Goal: Transaction & Acquisition: Purchase product/service

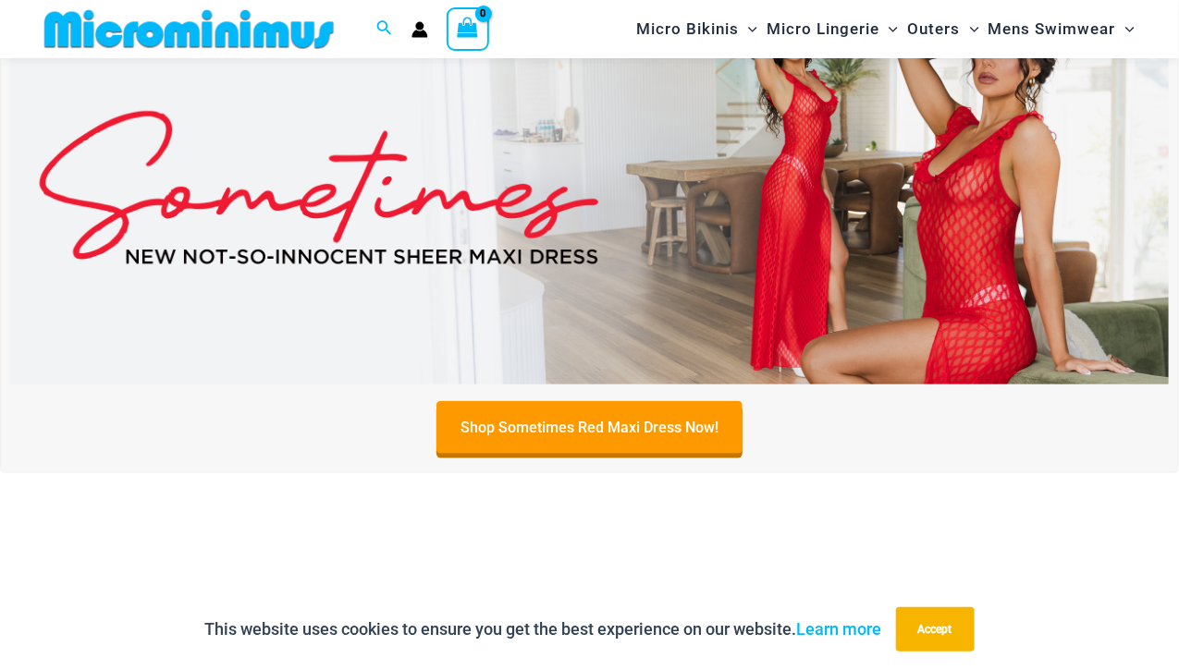
scroll to position [604, 0]
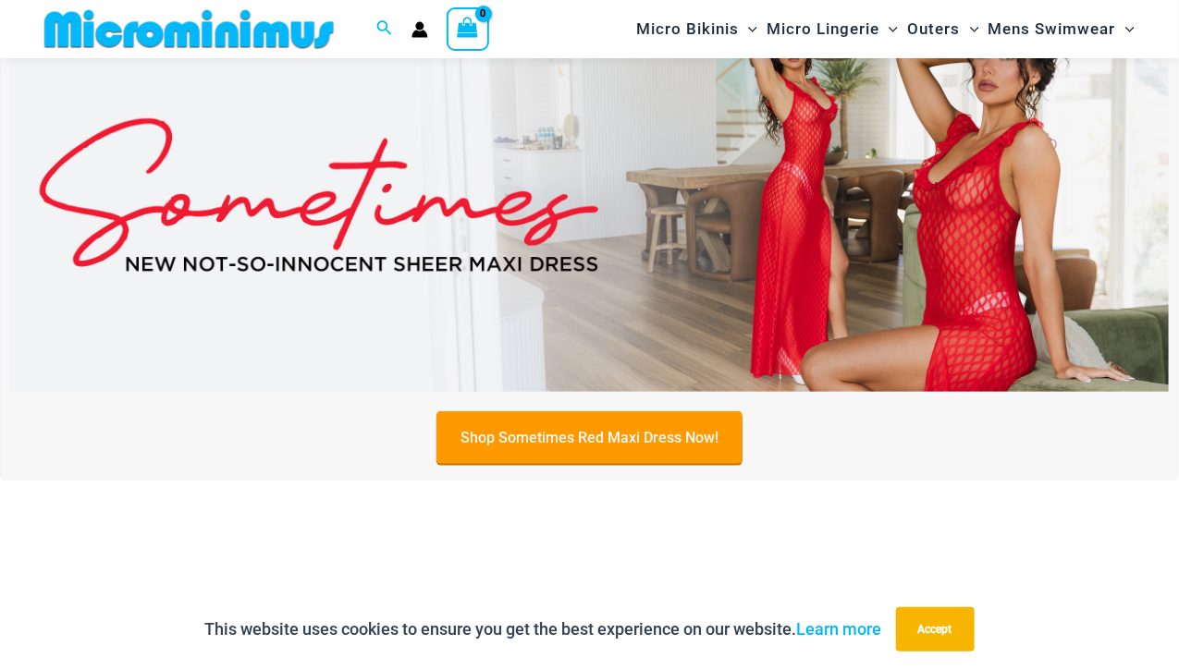
click at [685, 432] on link "Shop Sometimes Red Maxi Dress Now!" at bounding box center [589, 438] width 306 height 53
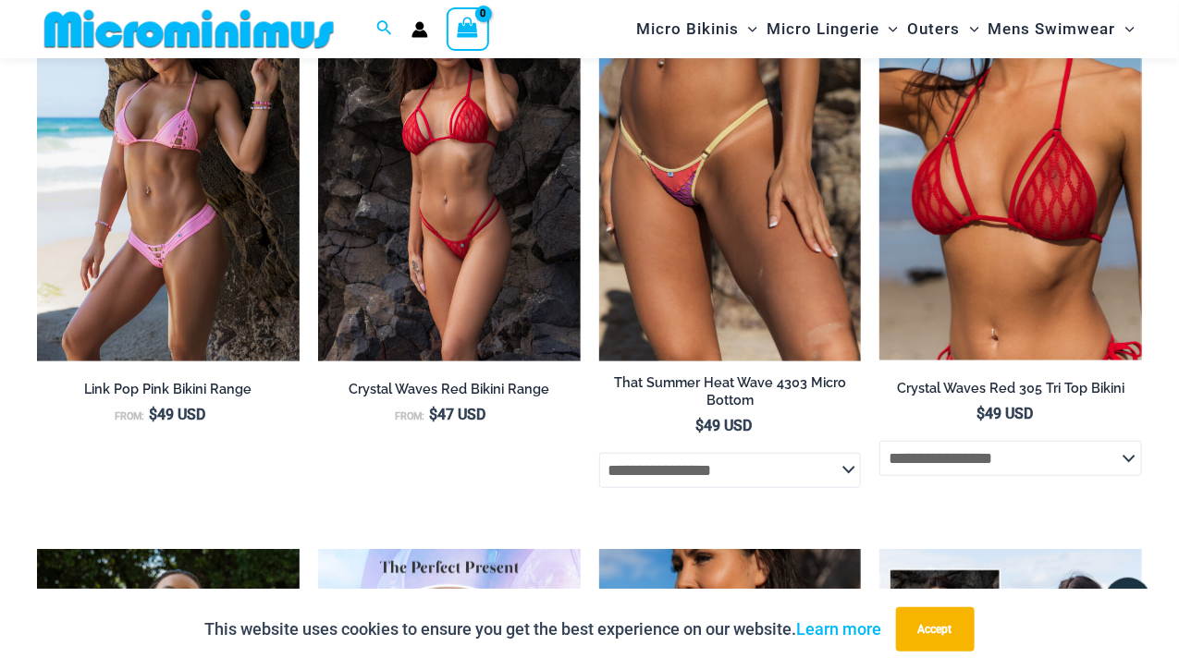
scroll to position [3165, 0]
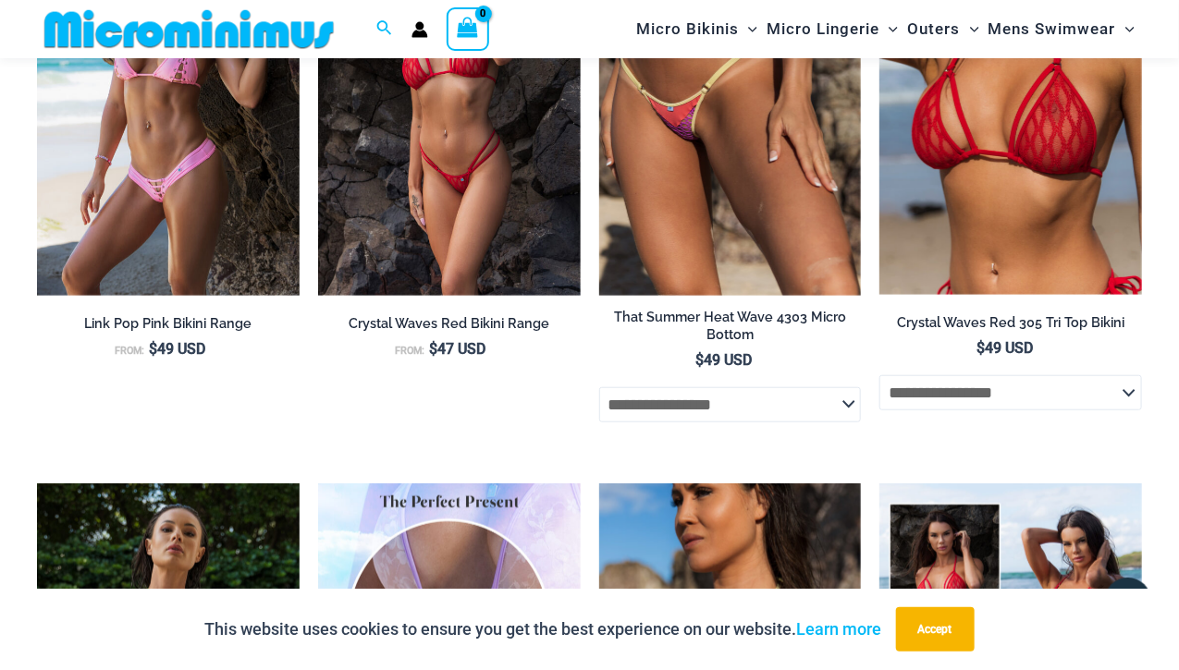
drag, startPoint x: 1189, startPoint y: 153, endPoint x: 1191, endPoint y: 386, distance: 233.0
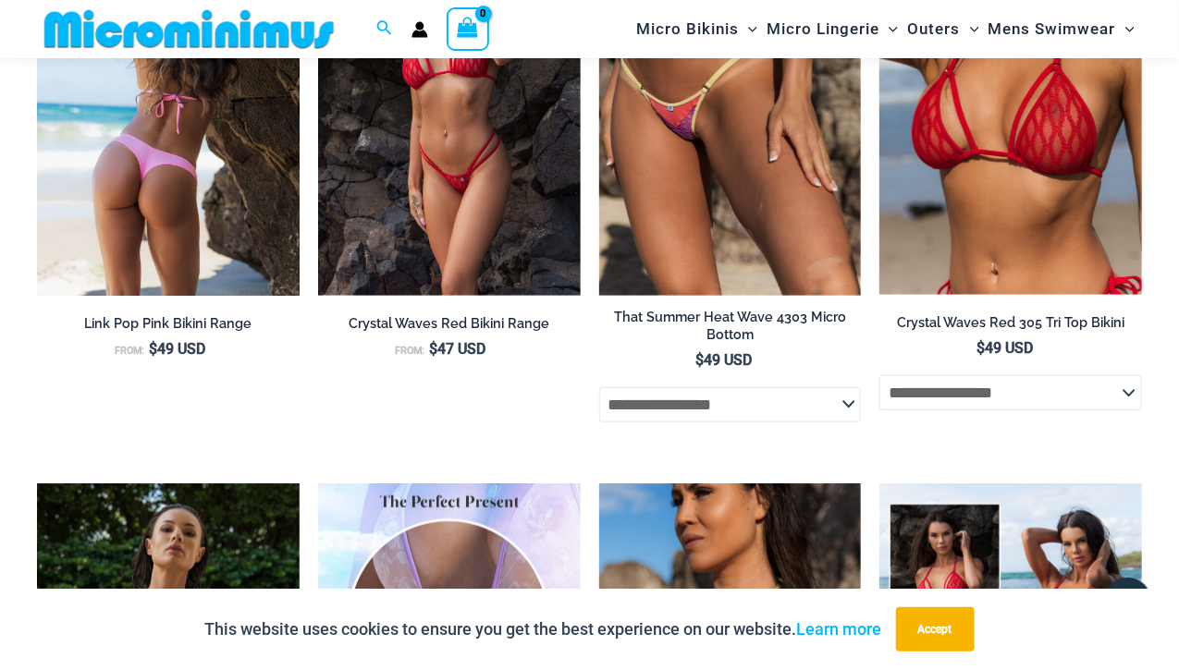
click at [202, 238] on img at bounding box center [168, 99] width 263 height 394
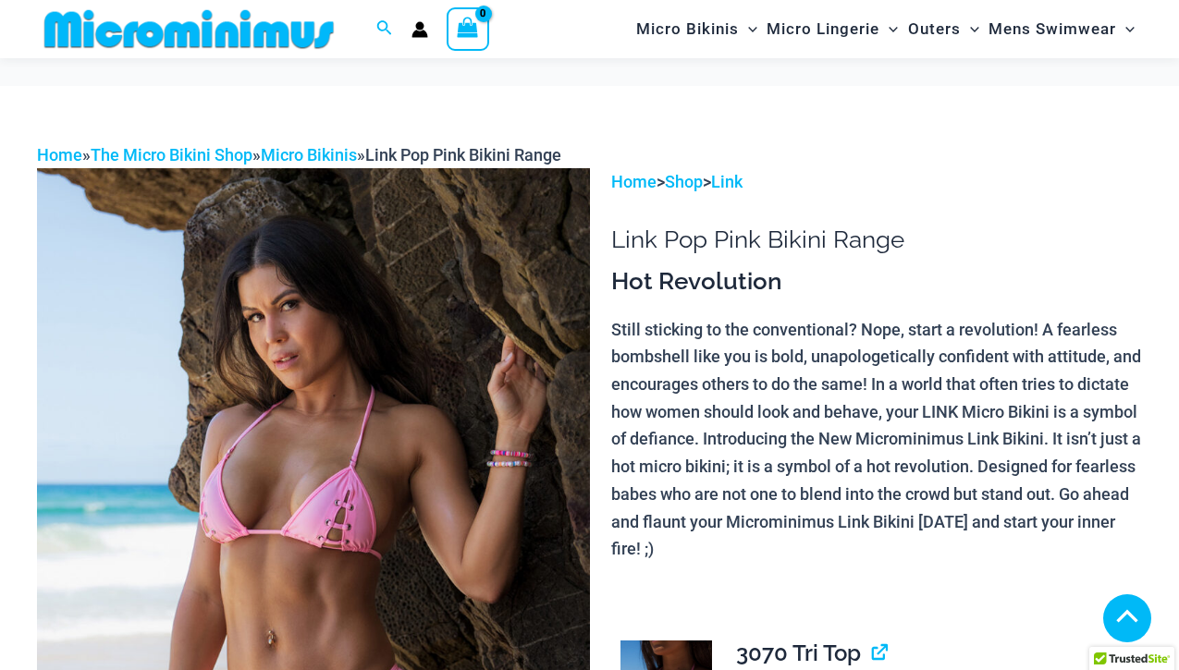
scroll to position [1018, 0]
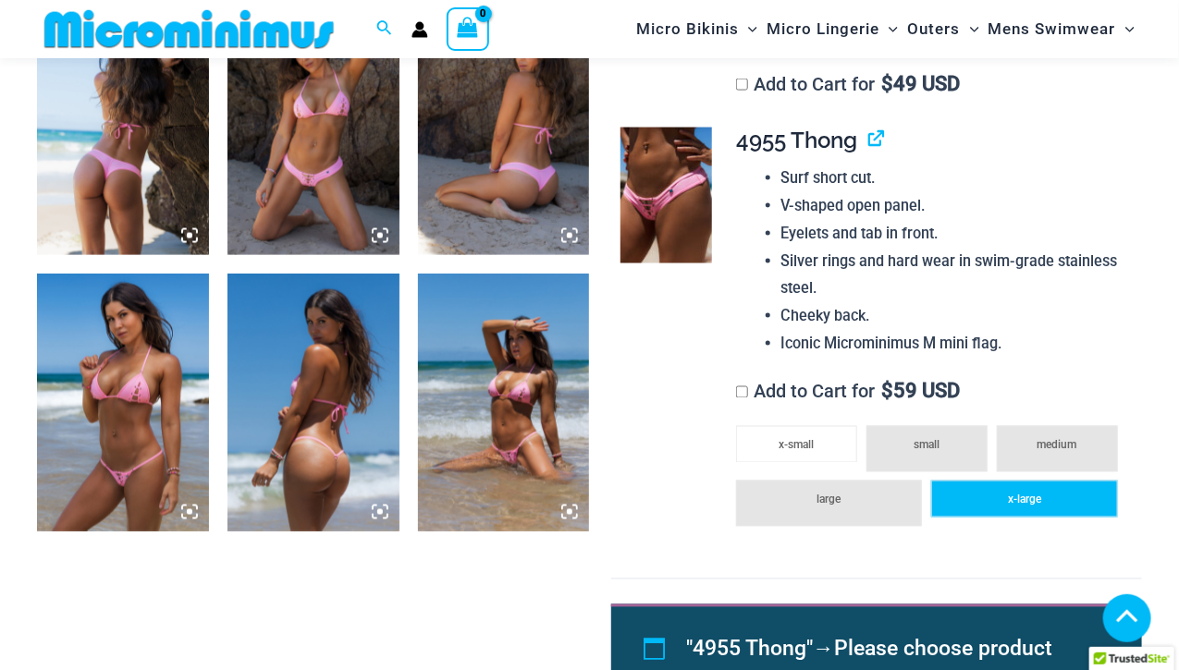
click at [1033, 504] on span "x-large" at bounding box center [1024, 500] width 33 height 13
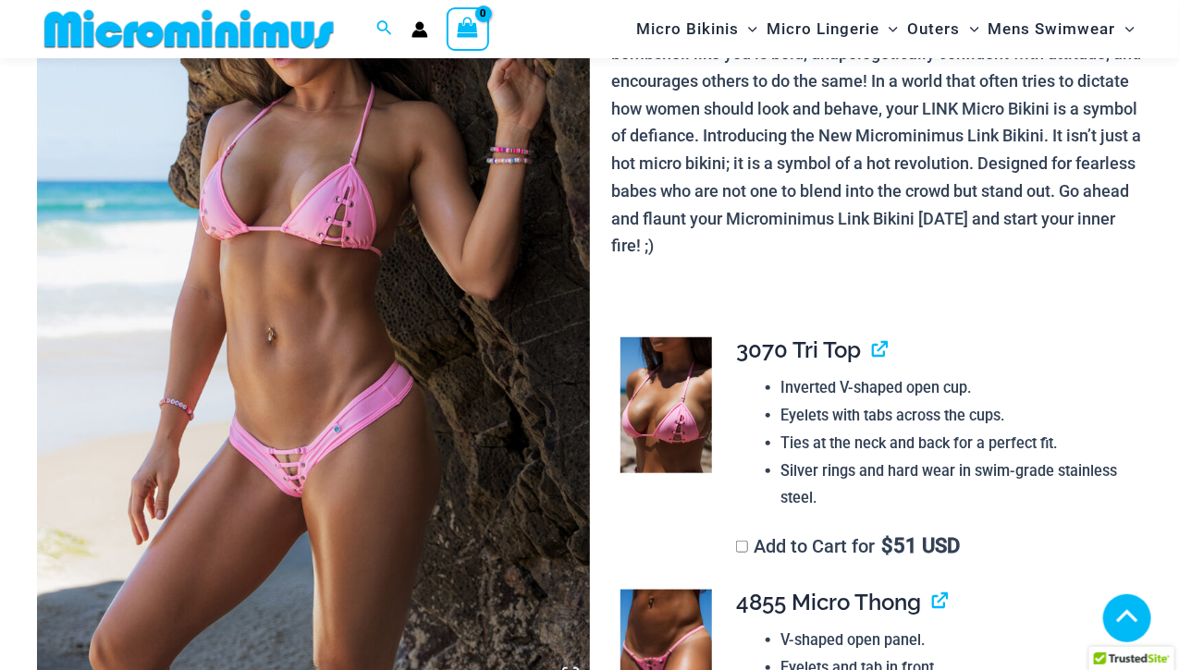
scroll to position [263, 0]
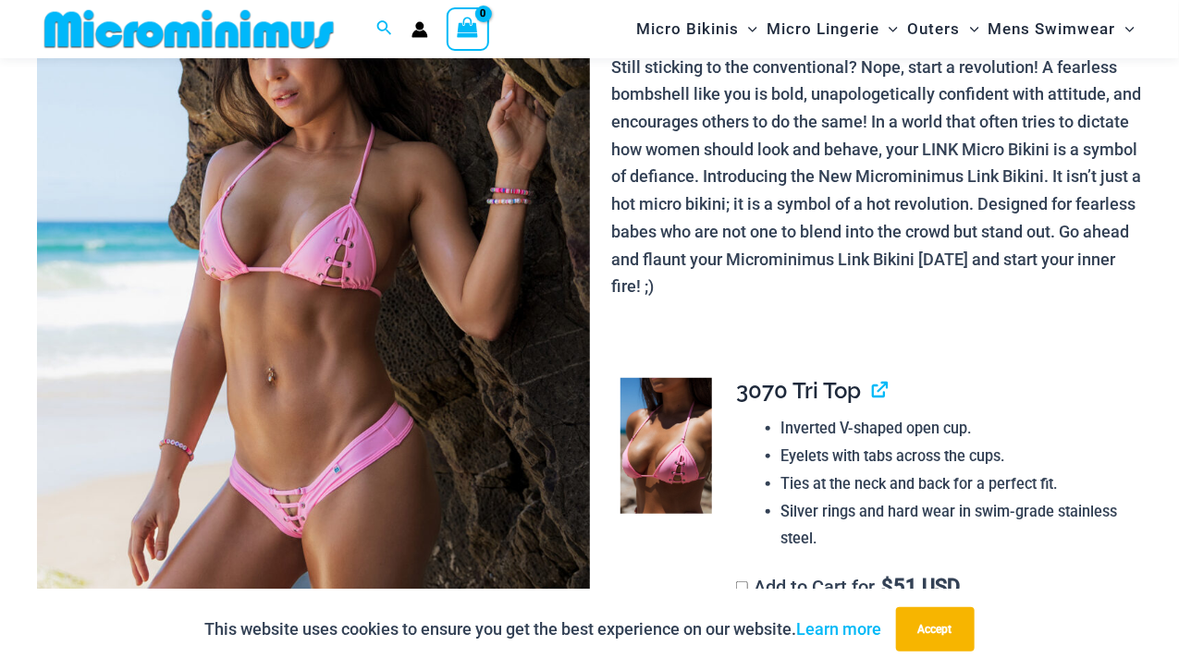
click at [802, 579] on label "Add to Cart for $ 51 USD" at bounding box center [848, 587] width 224 height 22
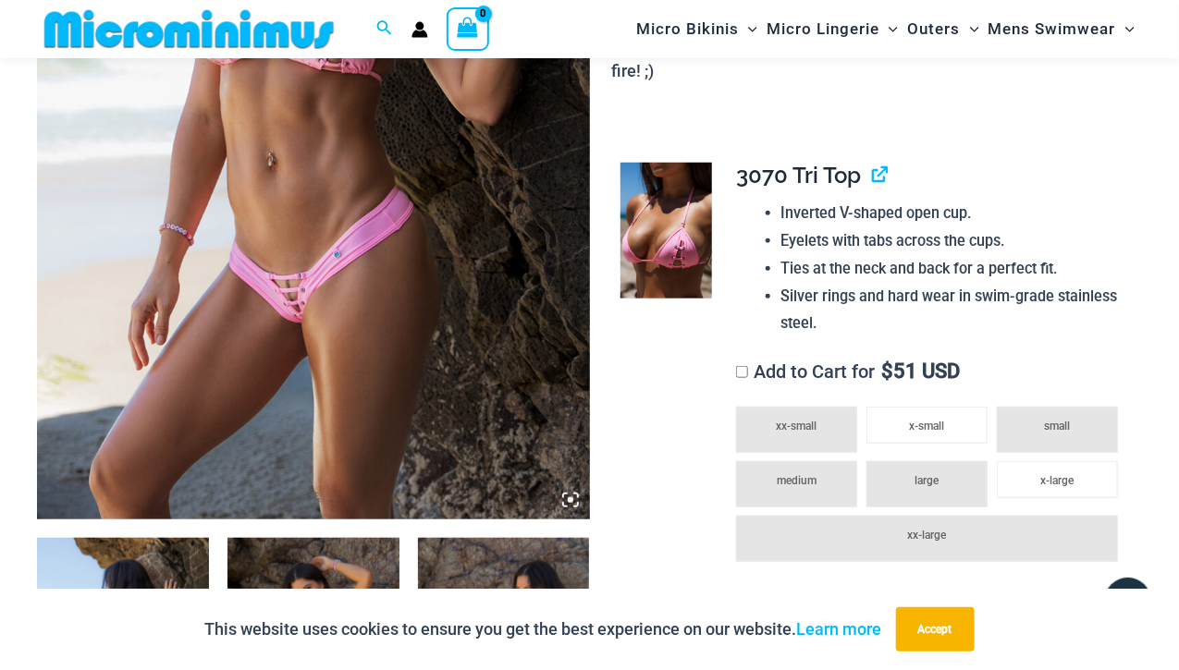
scroll to position [0, 0]
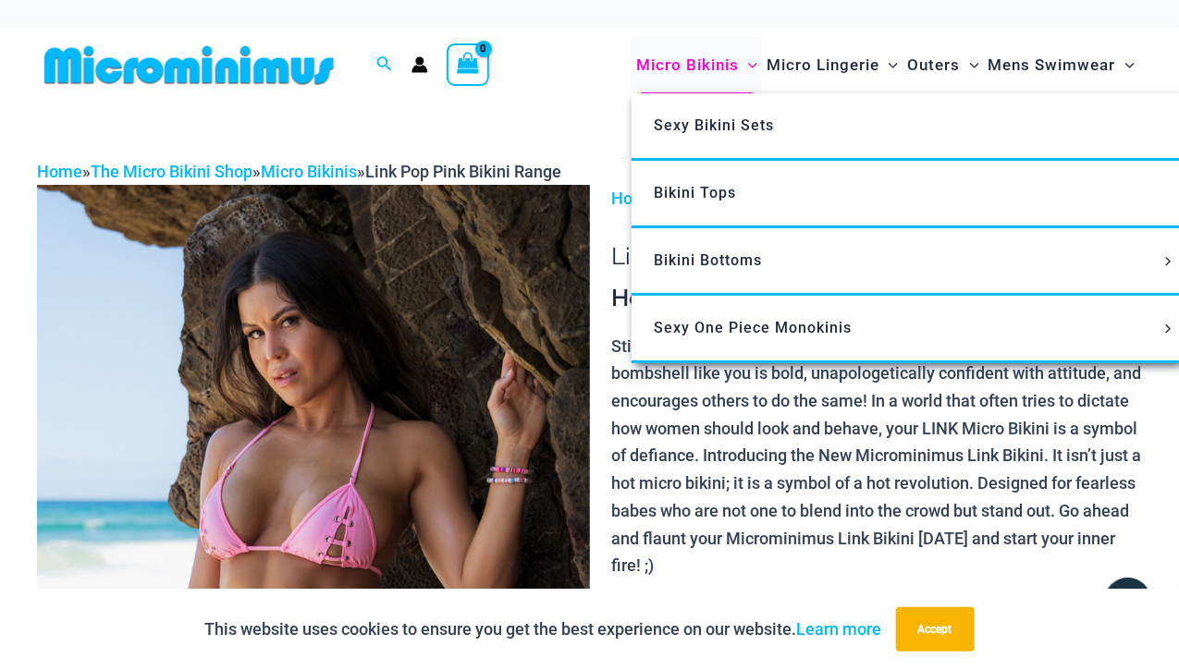
click at [700, 73] on span "Micro Bikinis" at bounding box center [687, 65] width 103 height 47
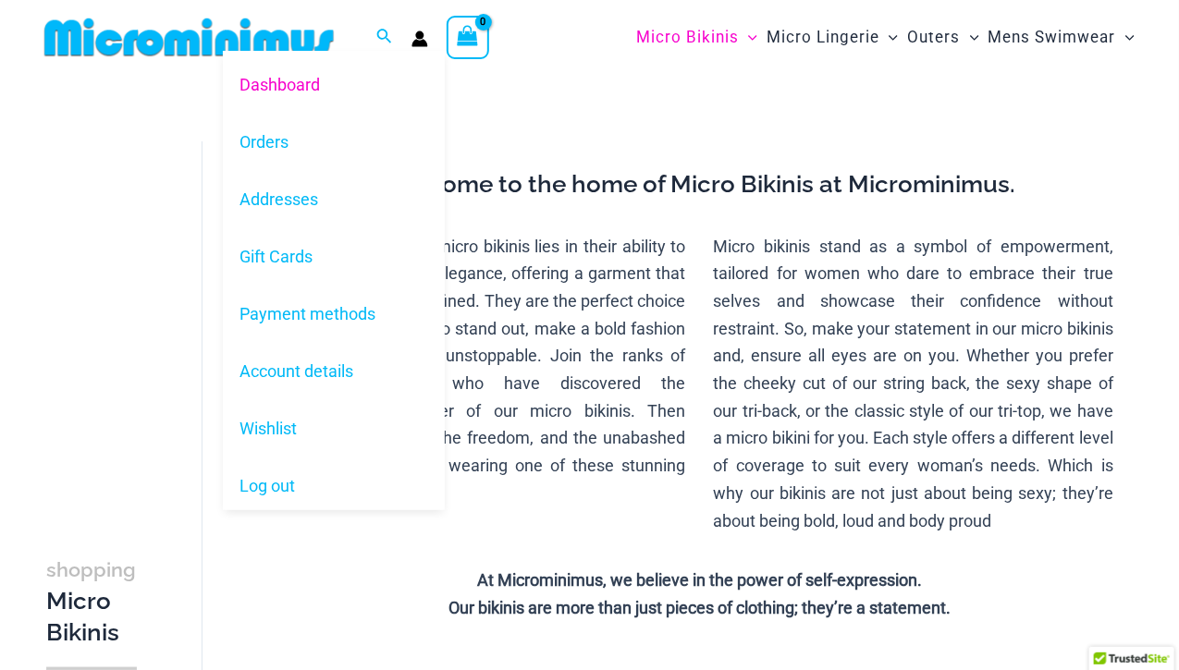
click at [417, 66] on link "Dashboard" at bounding box center [334, 83] width 222 height 57
click at [357, 367] on link "Account details" at bounding box center [334, 371] width 222 height 57
click at [278, 140] on link "Orders" at bounding box center [334, 141] width 222 height 57
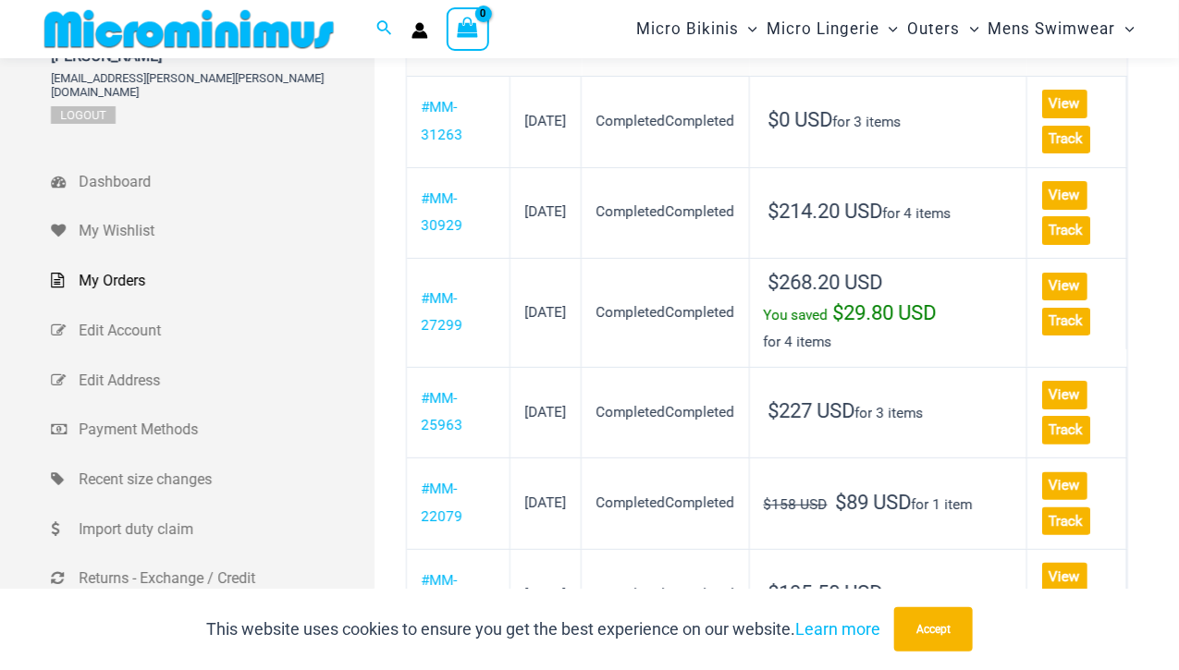
scroll to position [50, 0]
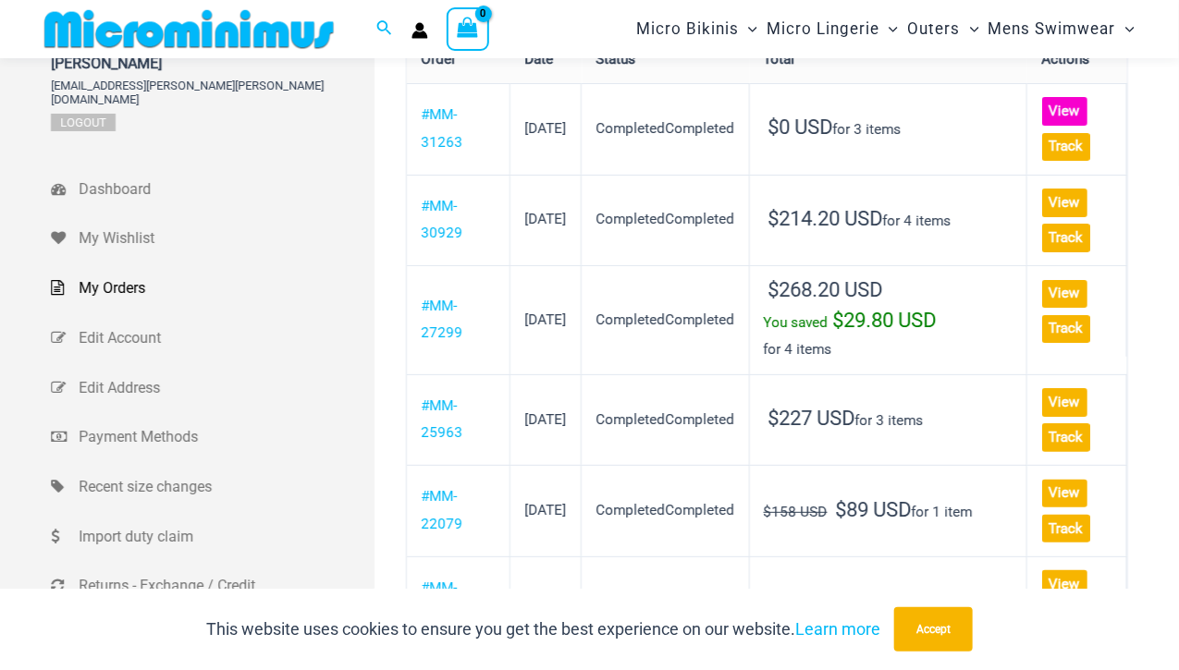
click at [1066, 115] on link "View" at bounding box center [1064, 111] width 45 height 28
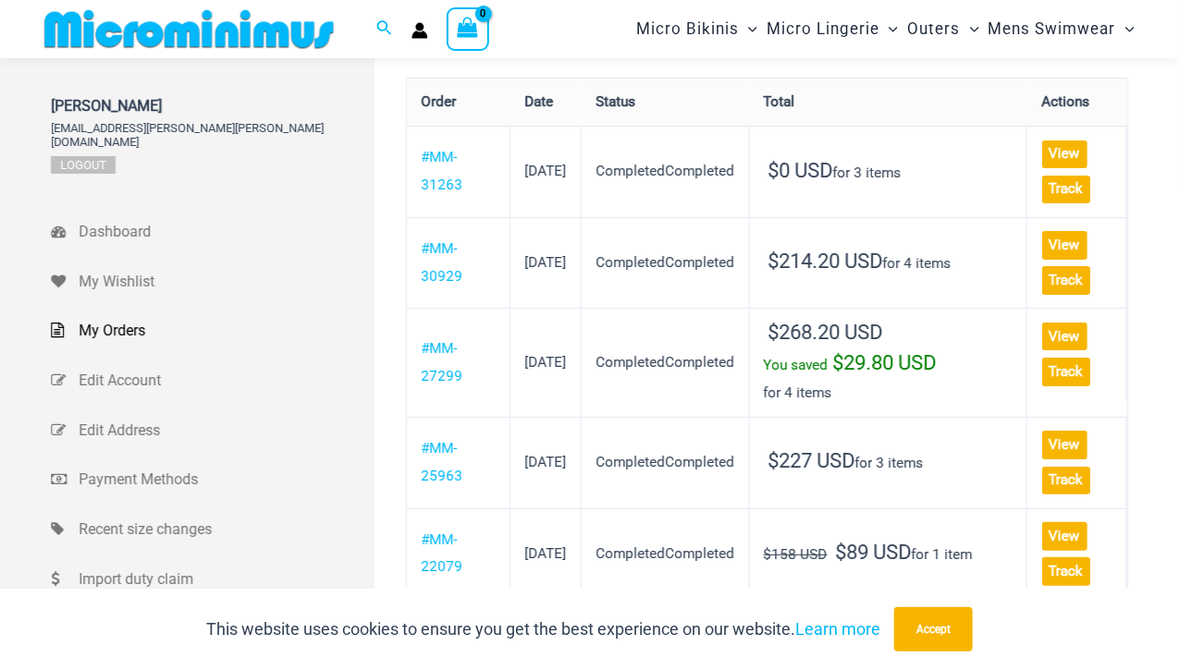
scroll to position [22, 0]
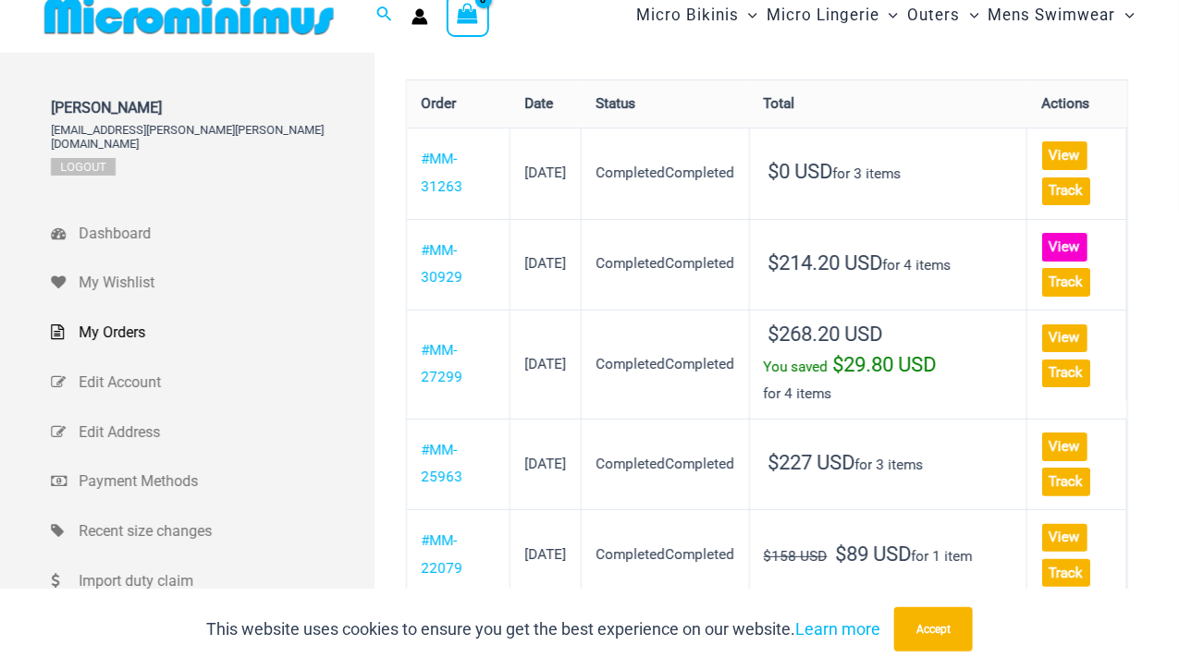
click at [1062, 249] on link "View" at bounding box center [1064, 247] width 45 height 28
click at [1065, 330] on link "View" at bounding box center [1064, 339] width 45 height 28
click at [1075, 434] on link "View" at bounding box center [1064, 447] width 45 height 28
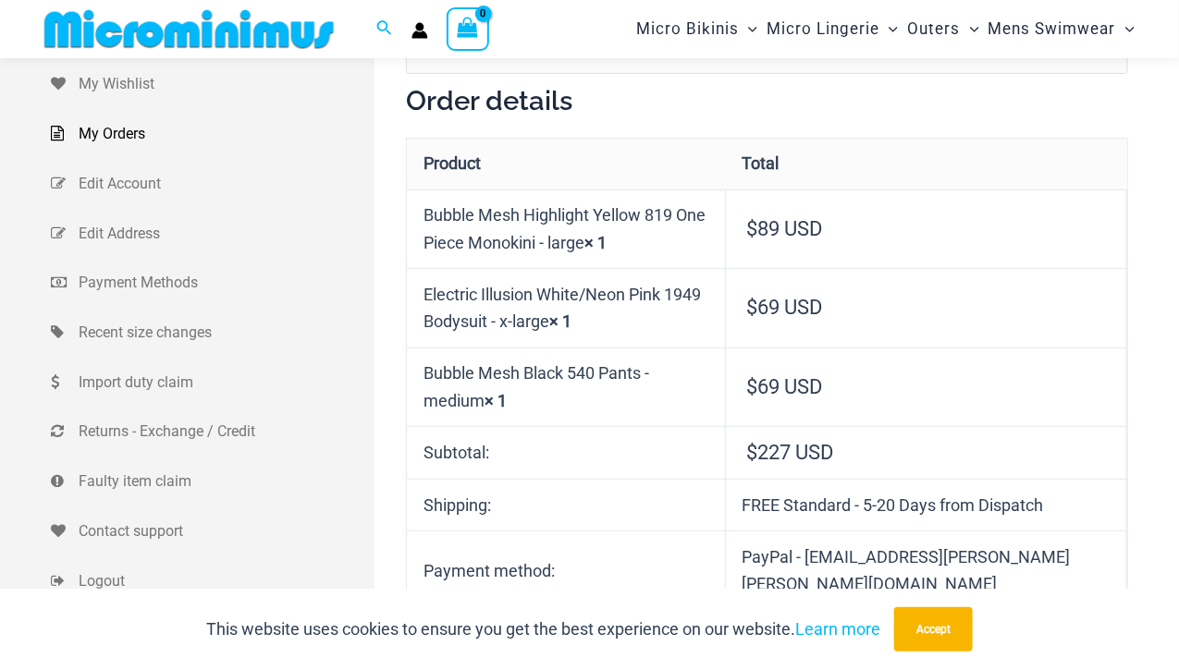
scroll to position [241, 0]
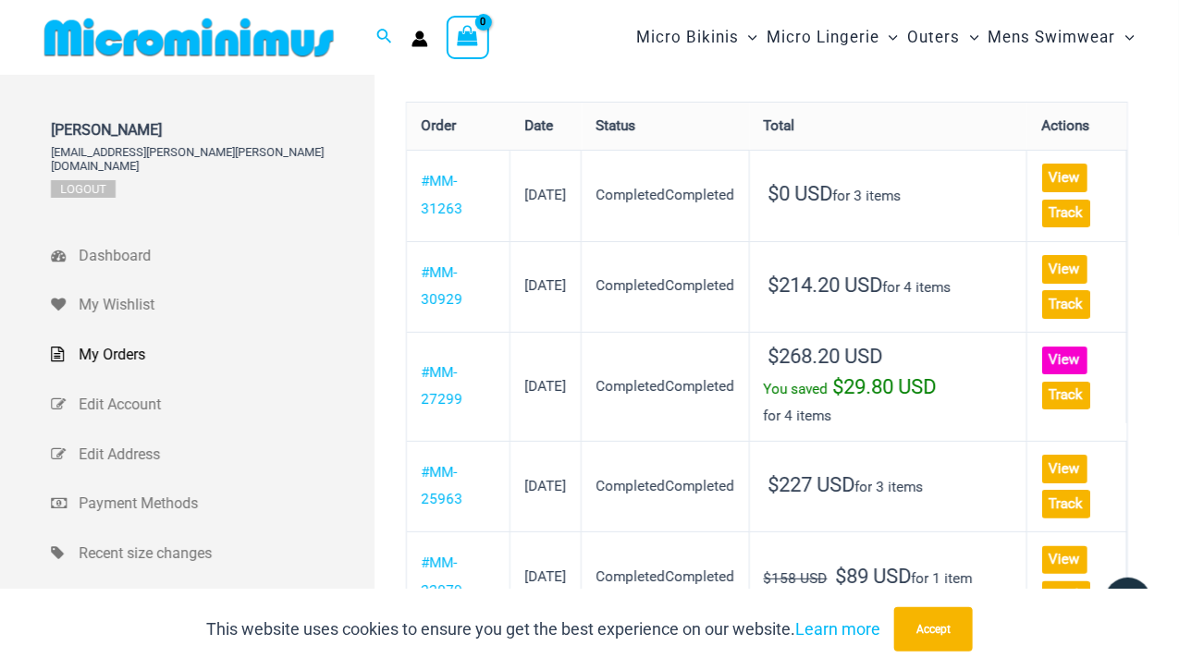
click at [1061, 350] on link "View" at bounding box center [1064, 361] width 45 height 28
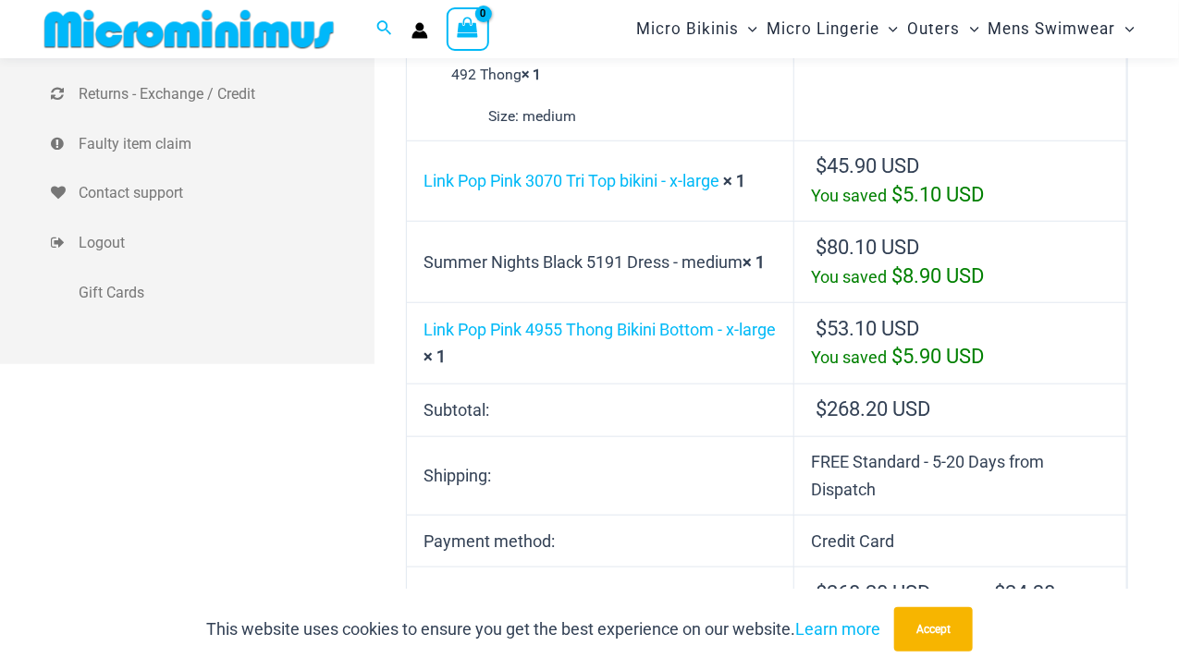
drag, startPoint x: 1191, startPoint y: 241, endPoint x: 1189, endPoint y: 294, distance: 52.7
click at [1178, 294] on html "Skip to content Search for: Search Search Dashboard Orders Addresses Gift Cards…" at bounding box center [589, 570] width 1179 height 2313
drag, startPoint x: 1178, startPoint y: 205, endPoint x: 1177, endPoint y: 132, distance: 73.1
click at [1177, 132] on div "[PERSON_NAME] [PERSON_NAME][EMAIL_ADDRESS][PERSON_NAME][PERSON_NAME][DOMAIN_NAM…" at bounding box center [589, 410] width 1179 height 1789
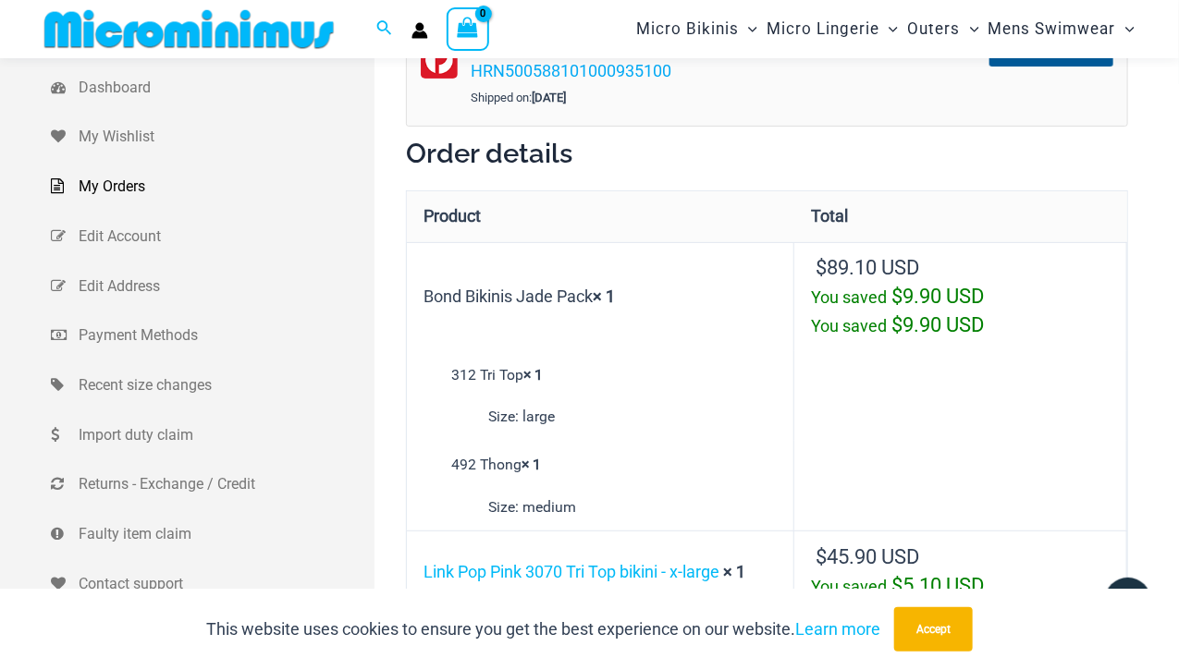
scroll to position [0, 0]
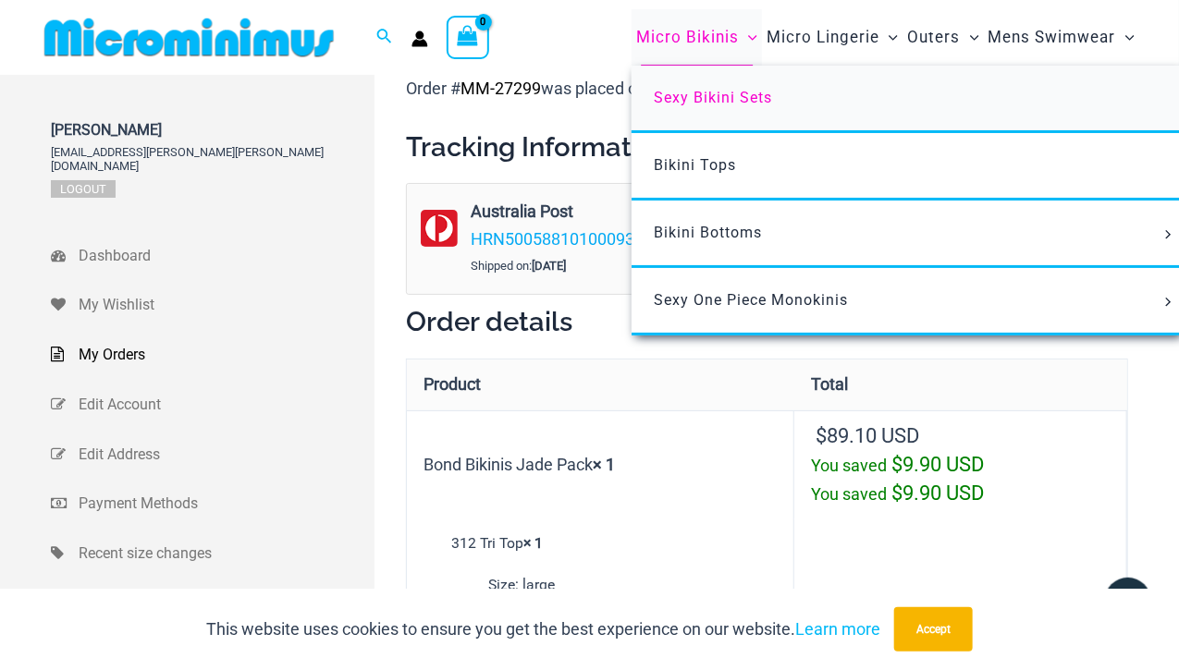
click at [682, 101] on span "Sexy Bikini Sets" at bounding box center [713, 98] width 118 height 18
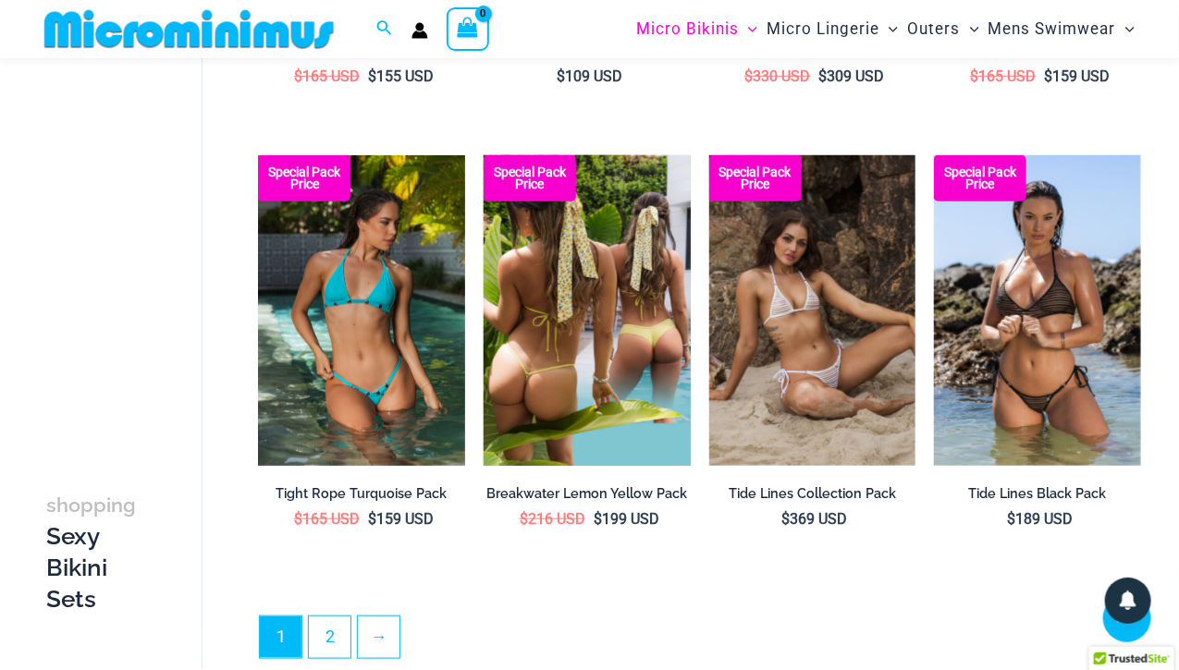
scroll to position [3263, 0]
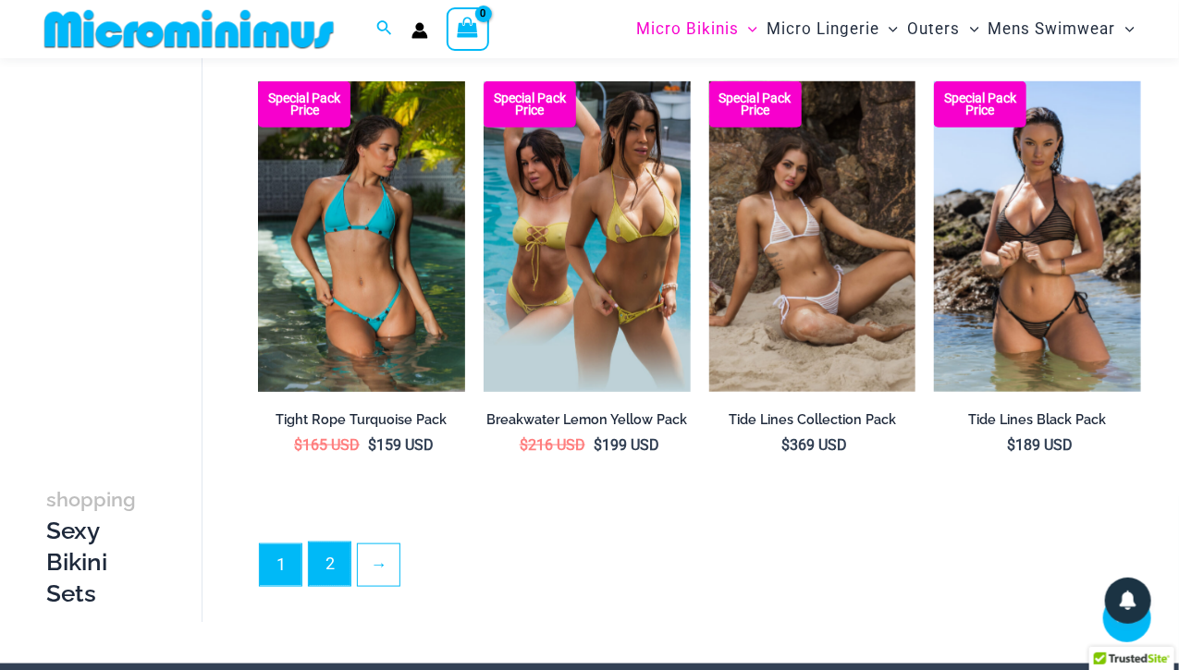
click at [328, 568] on link "2" at bounding box center [330, 564] width 42 height 43
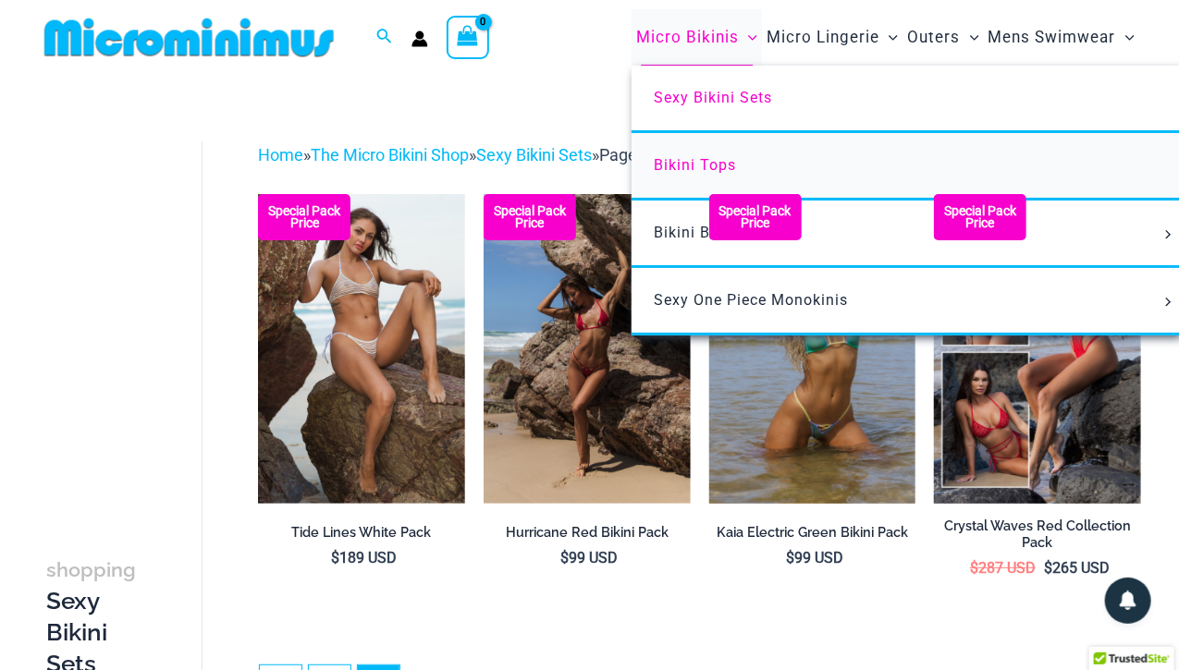
click at [679, 154] on link "Bikini Tops" at bounding box center [907, 167] width 550 height 68
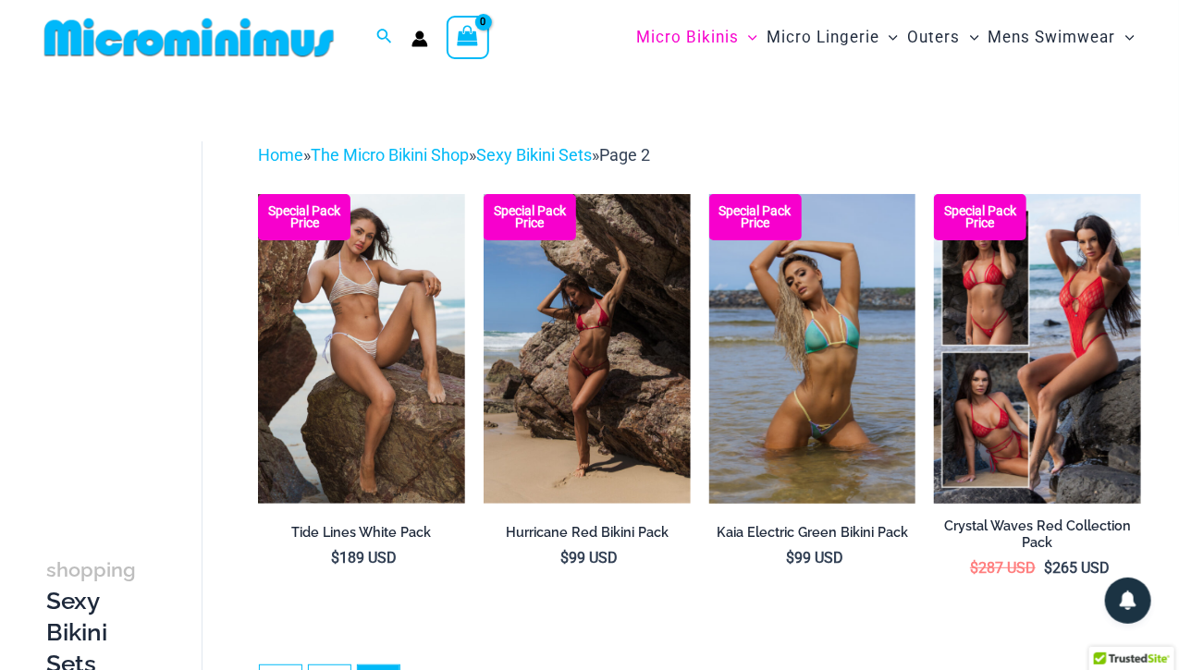
scroll to position [534, 0]
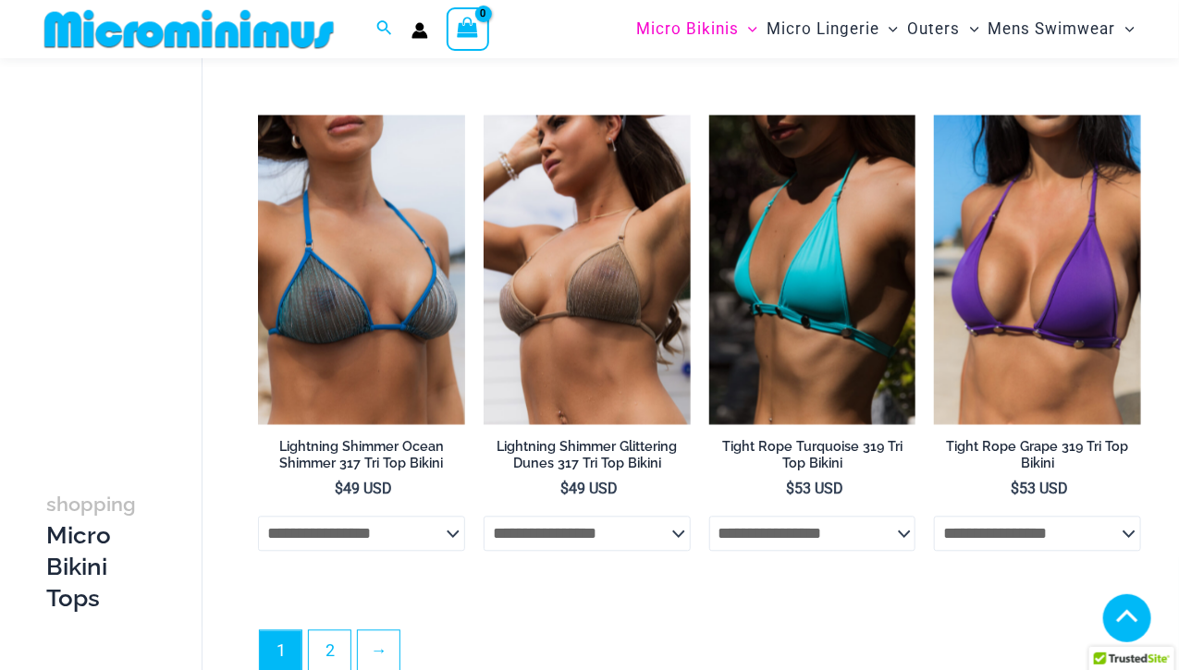
scroll to position [4146, 0]
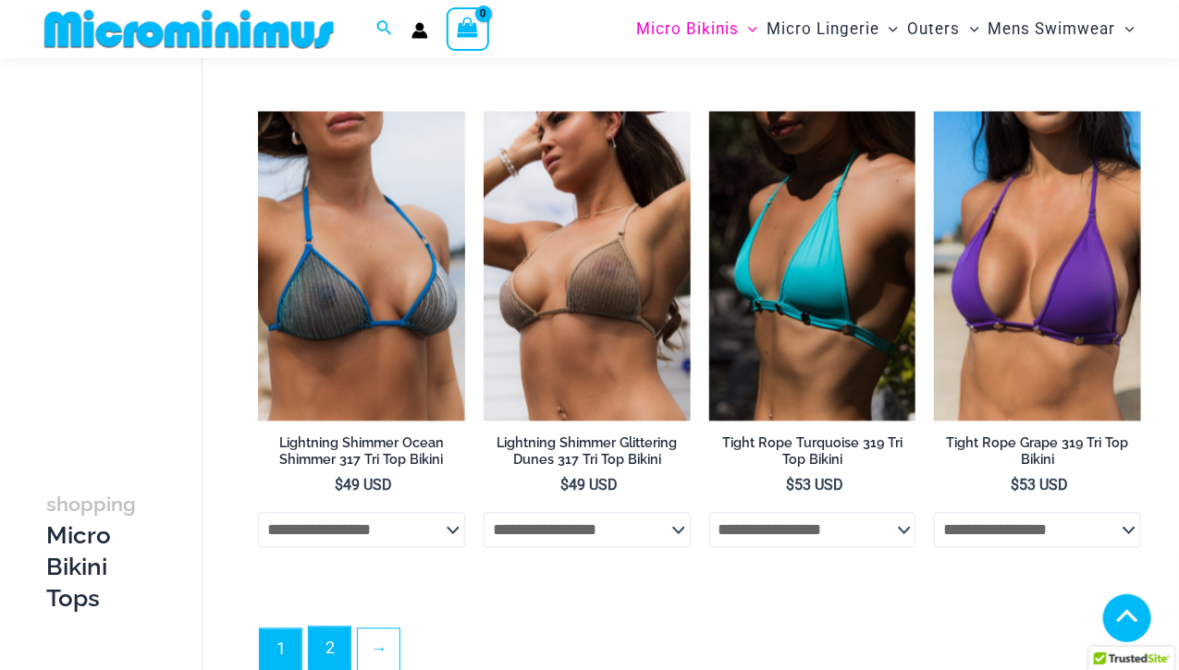
click at [318, 627] on link "2" at bounding box center [330, 648] width 42 height 43
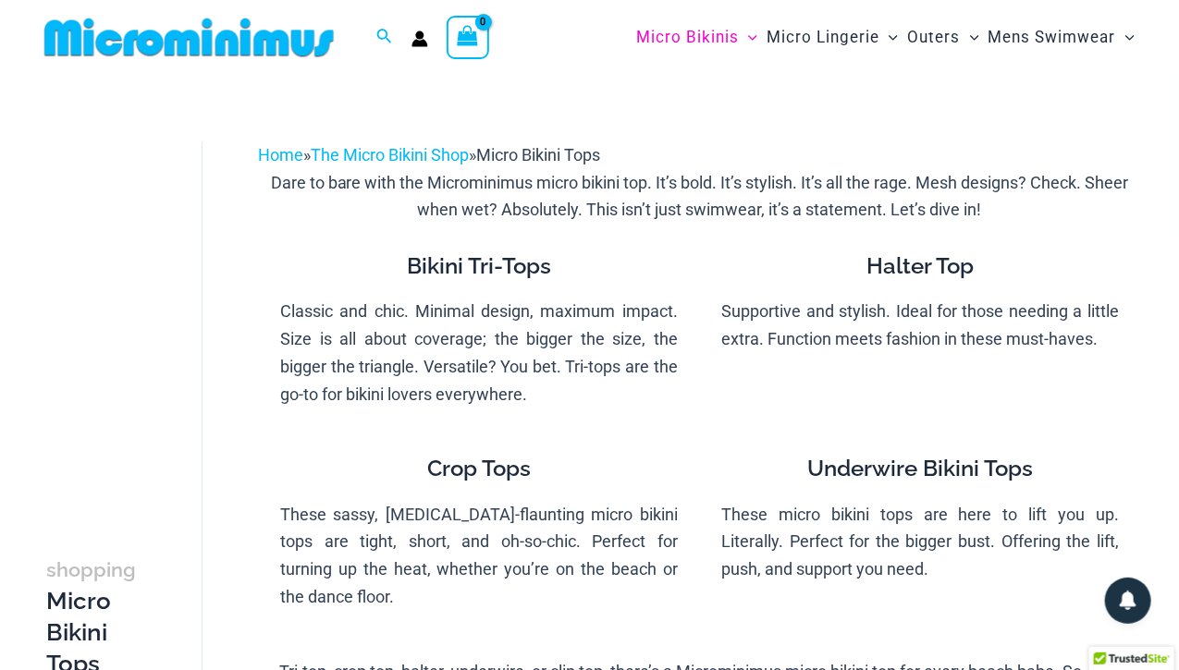
scroll to position [1203, 0]
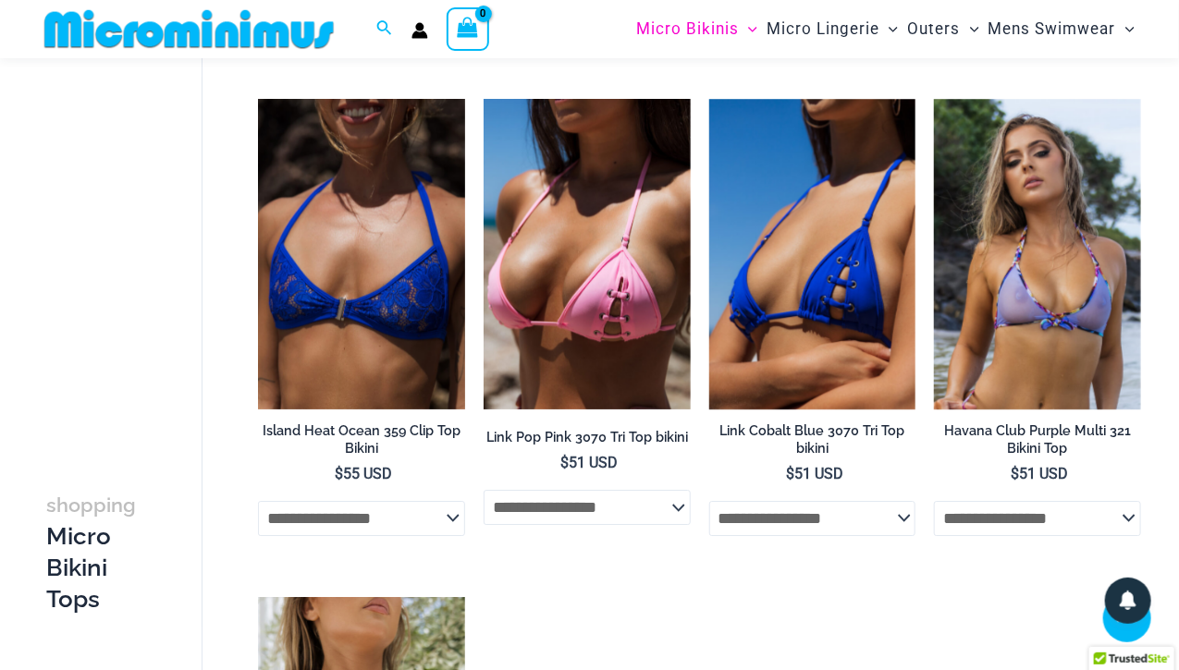
scroll to position [2058, 0]
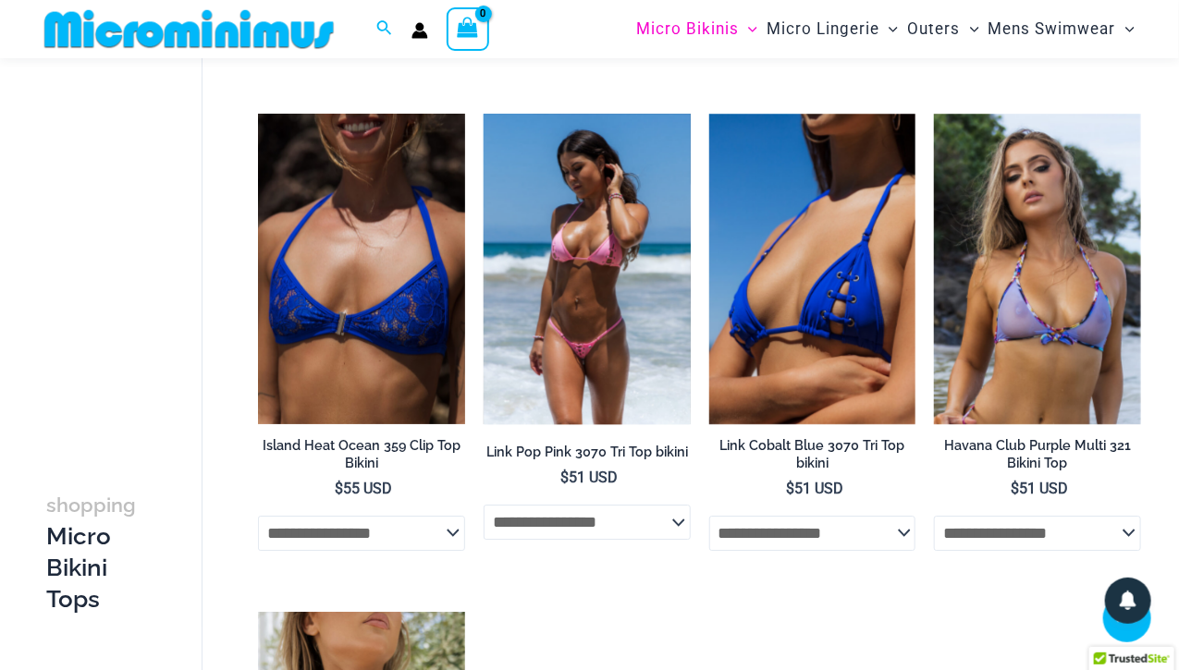
click at [657, 540] on select "**********" at bounding box center [587, 522] width 207 height 35
select select "*******"
click at [484, 512] on select "**********" at bounding box center [587, 522] width 207 height 35
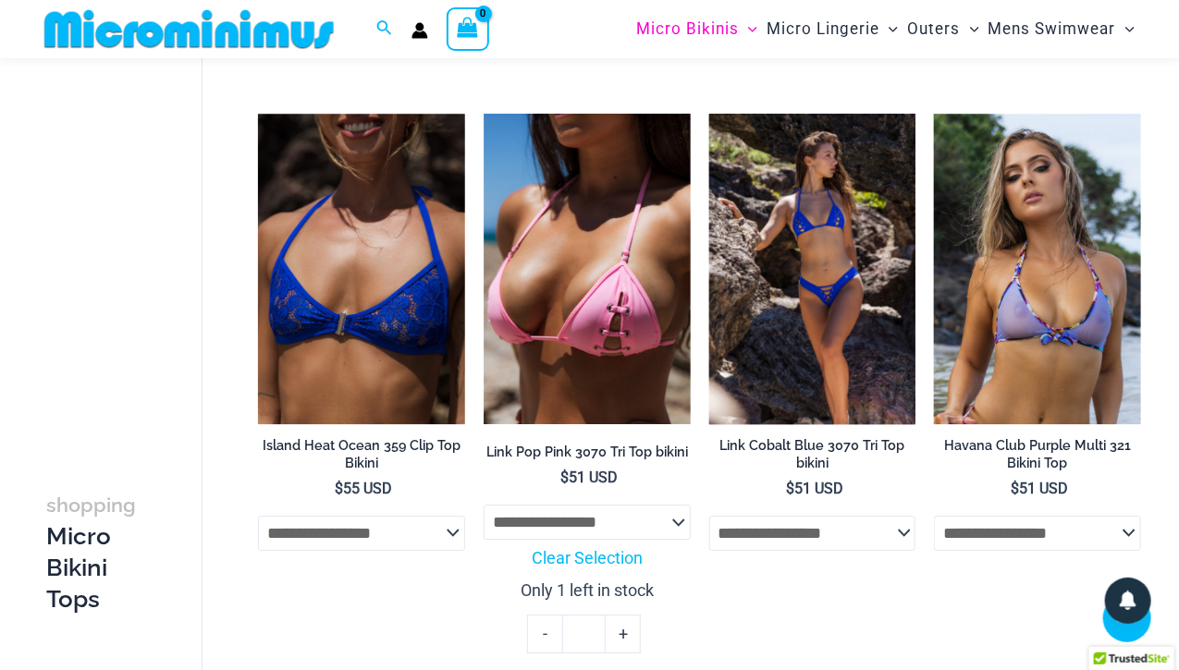
click at [739, 551] on select "**********" at bounding box center [812, 533] width 207 height 35
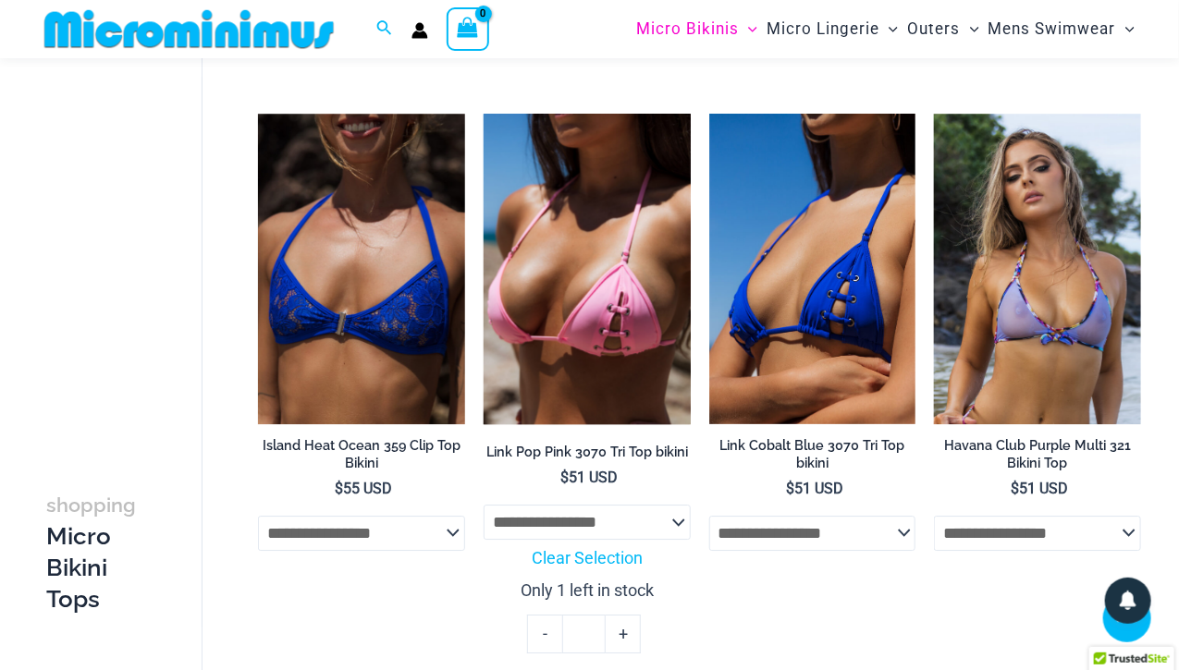
click at [620, 295] on img at bounding box center [587, 269] width 207 height 311
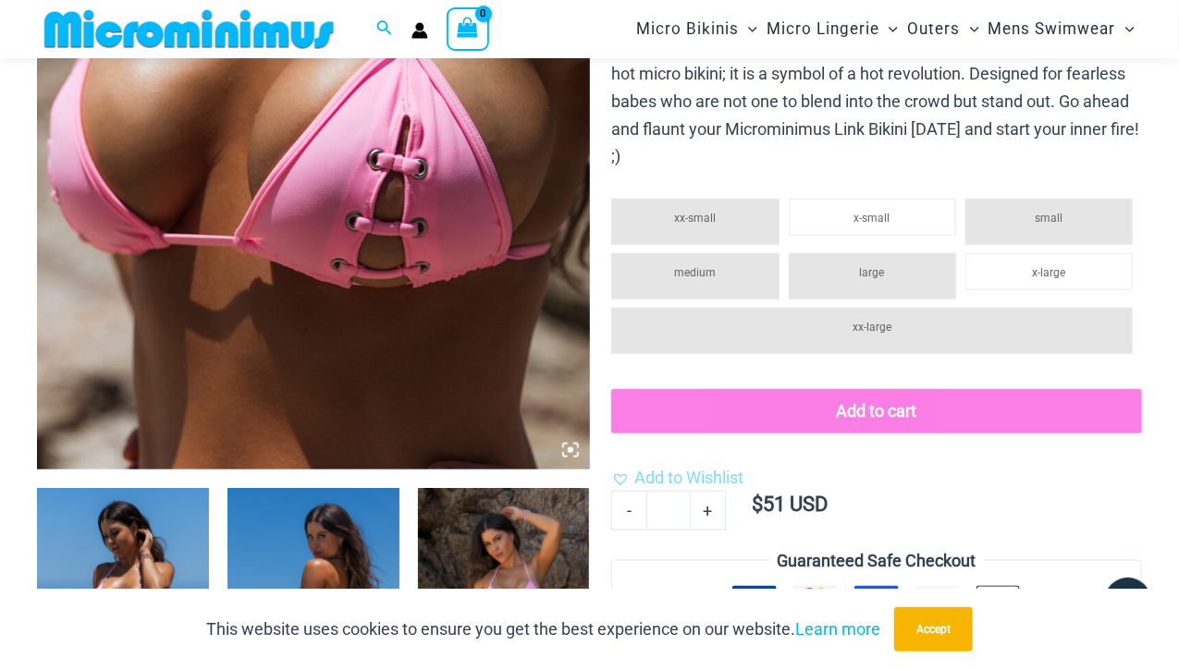
scroll to position [611, 0]
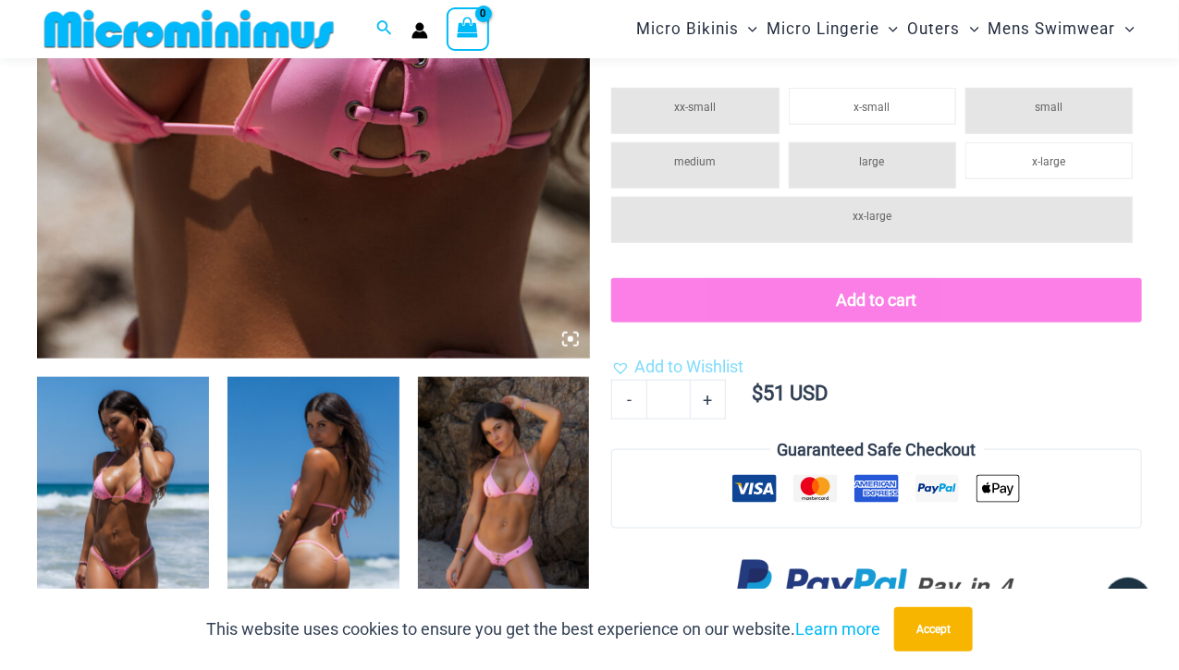
click at [1006, 134] on ul "xx-small x-small small medium large x-large xx-large" at bounding box center [876, 180] width 531 height 182
click at [883, 318] on button "Add to cart" at bounding box center [876, 300] width 531 height 44
click at [1002, 176] on li "x-large" at bounding box center [1048, 160] width 167 height 37
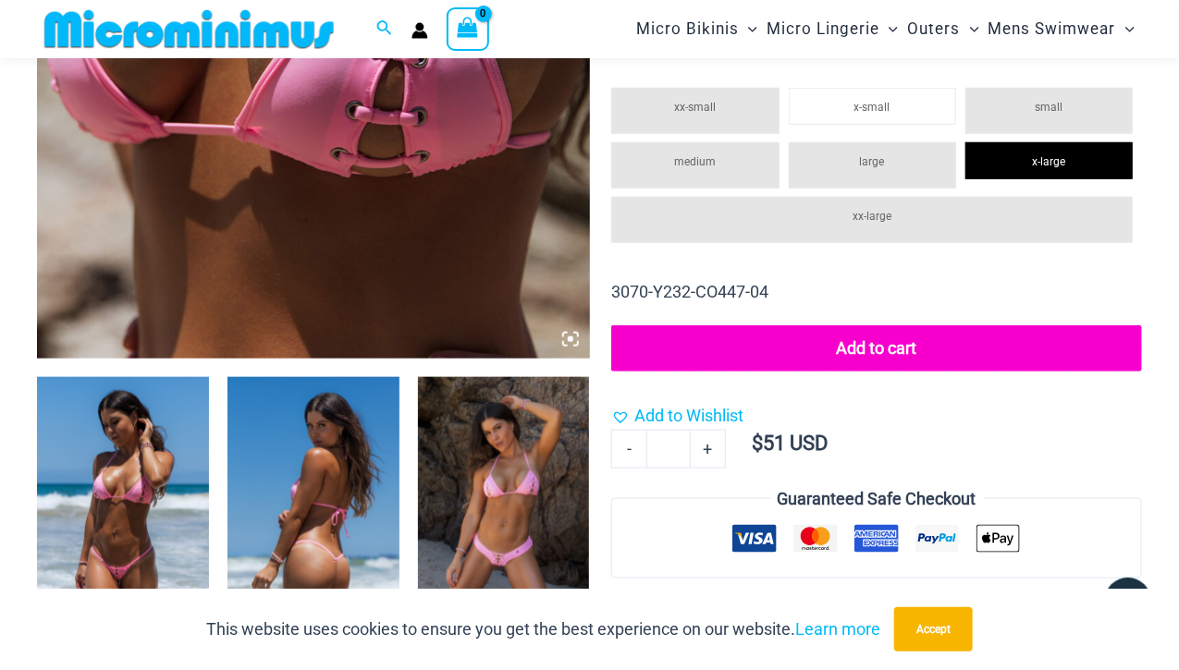
click at [733, 352] on button "Add to cart" at bounding box center [876, 349] width 531 height 46
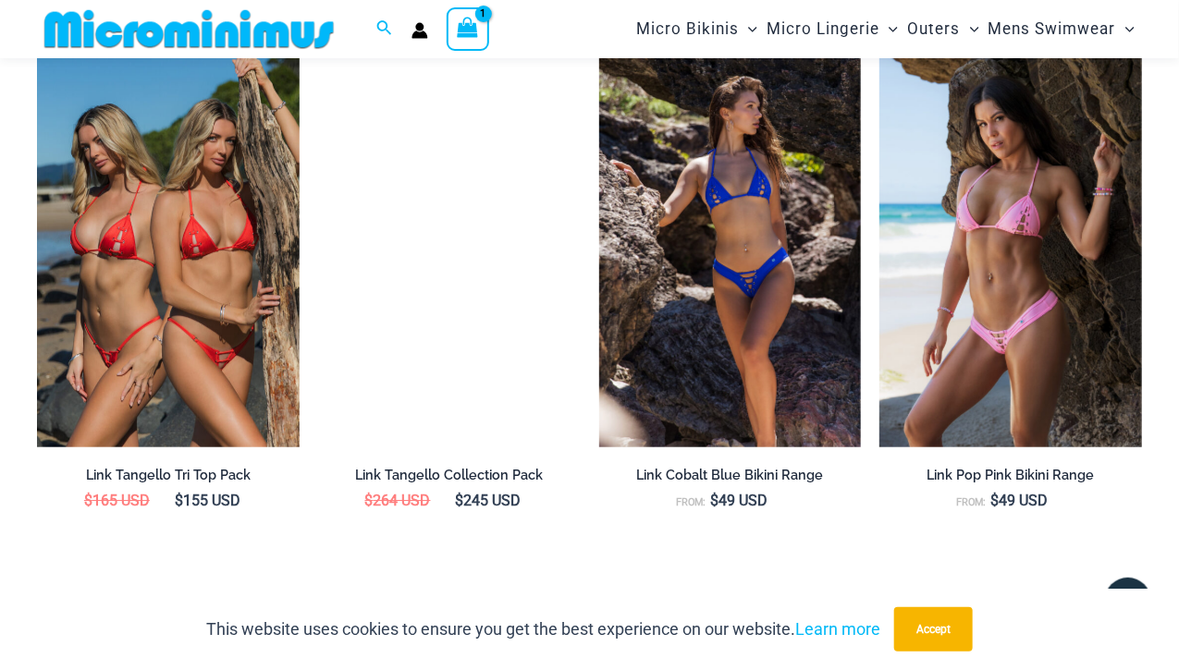
scroll to position [2283, 0]
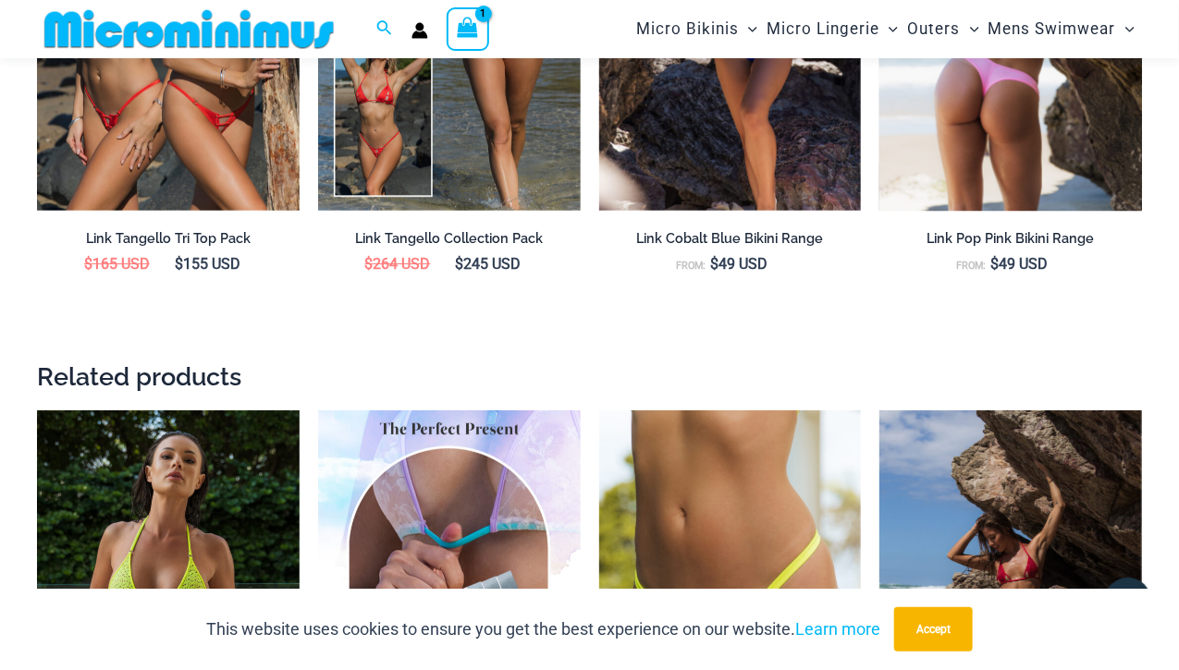
click at [1038, 141] on img at bounding box center [1010, 14] width 263 height 394
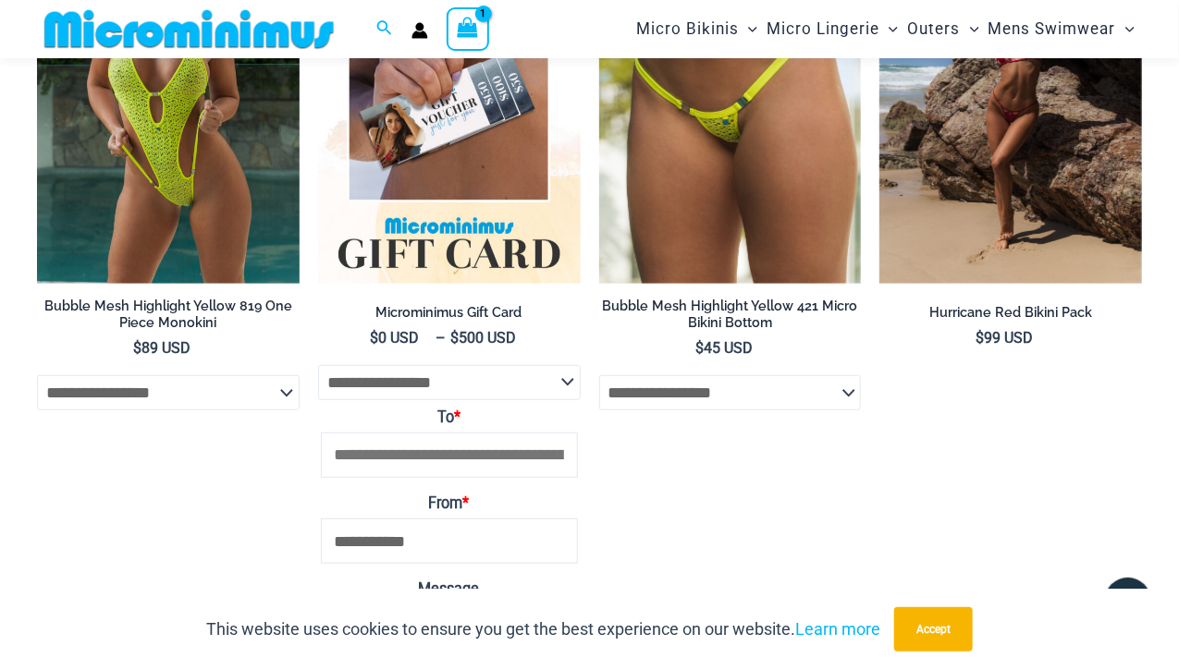
scroll to position [2987, 0]
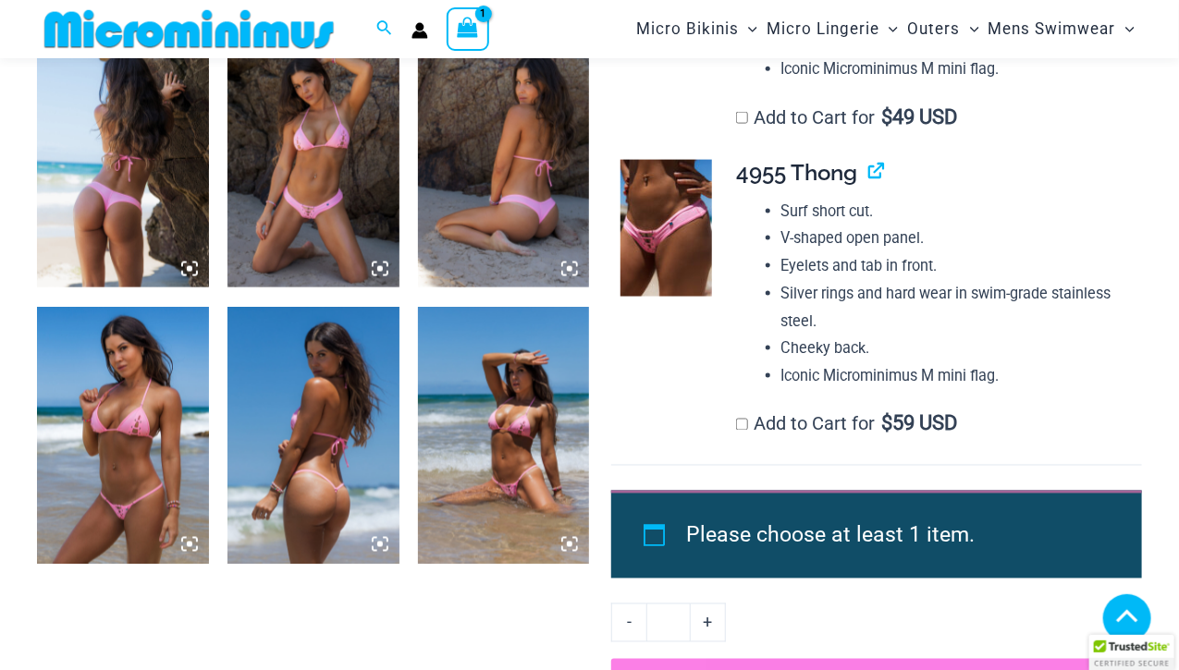
scroll to position [948, 0]
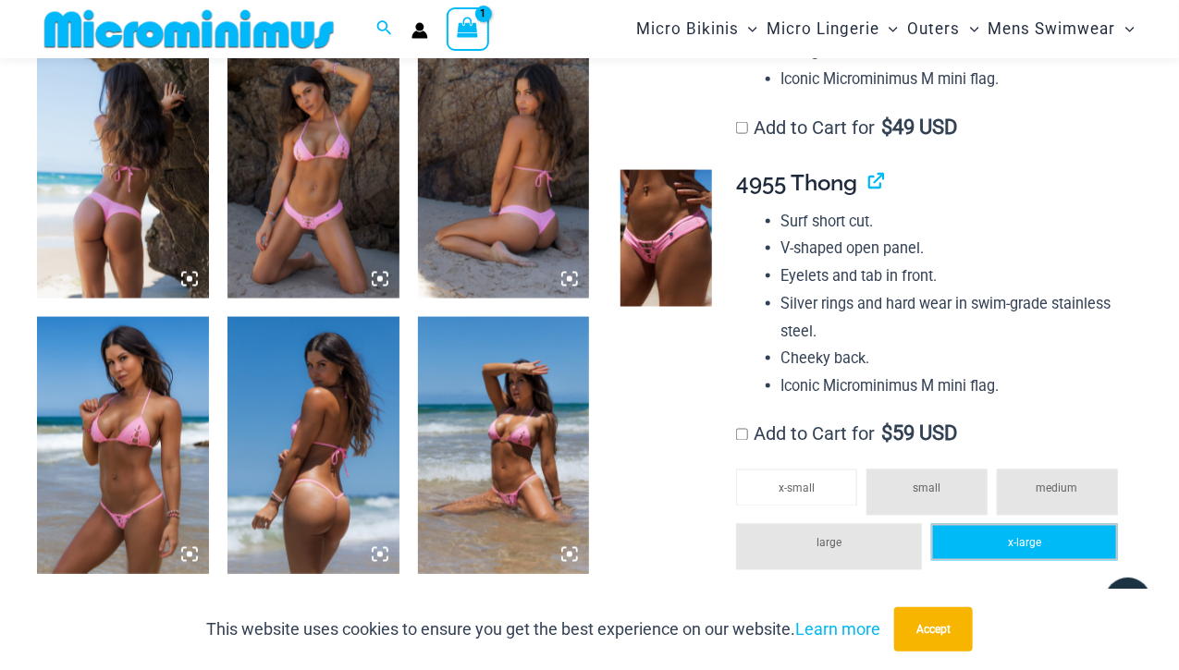
click at [1001, 529] on li "x-large" at bounding box center [1024, 542] width 186 height 37
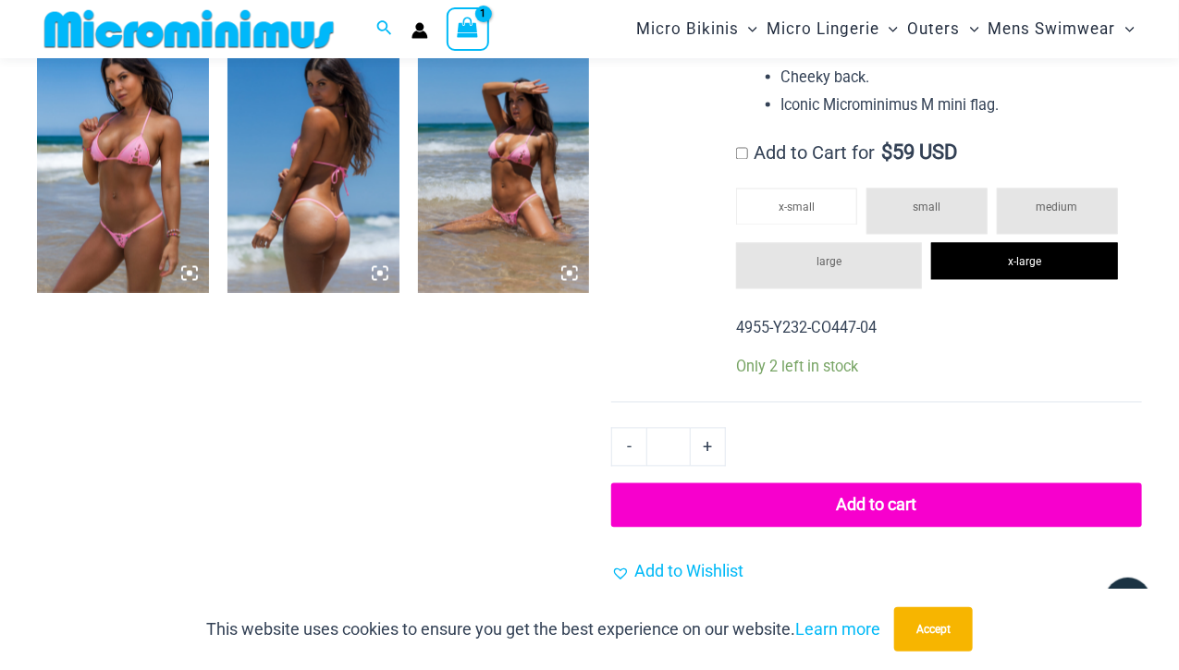
scroll to position [1210, 0]
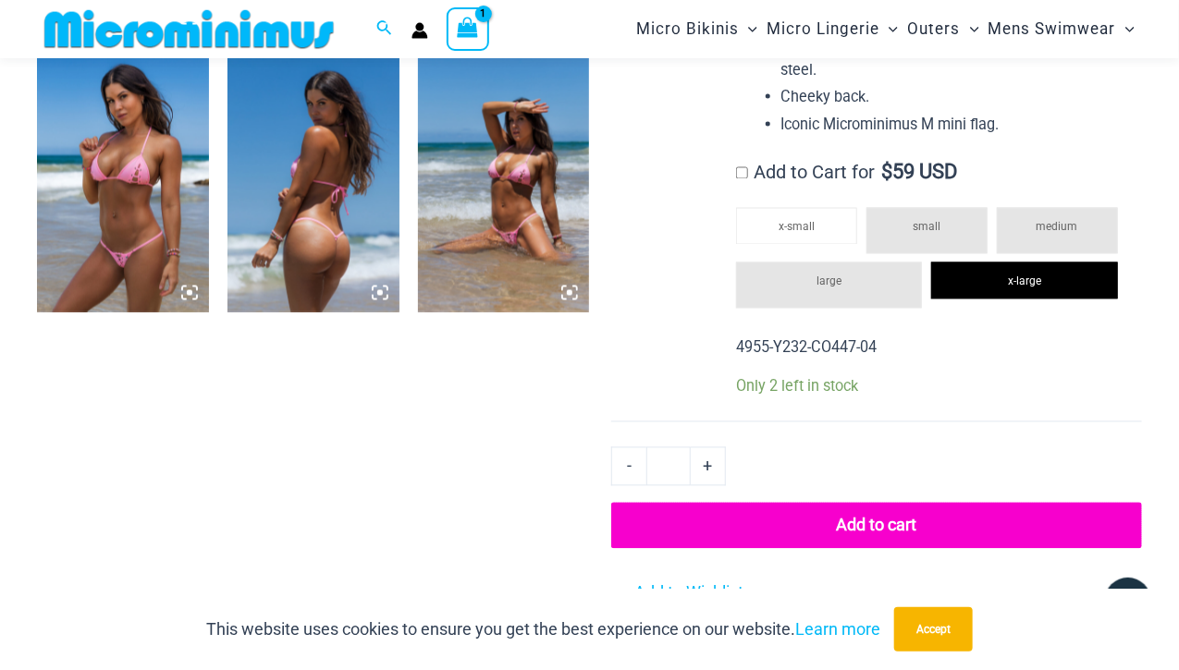
click at [736, 531] on button "Add to cart" at bounding box center [876, 526] width 531 height 46
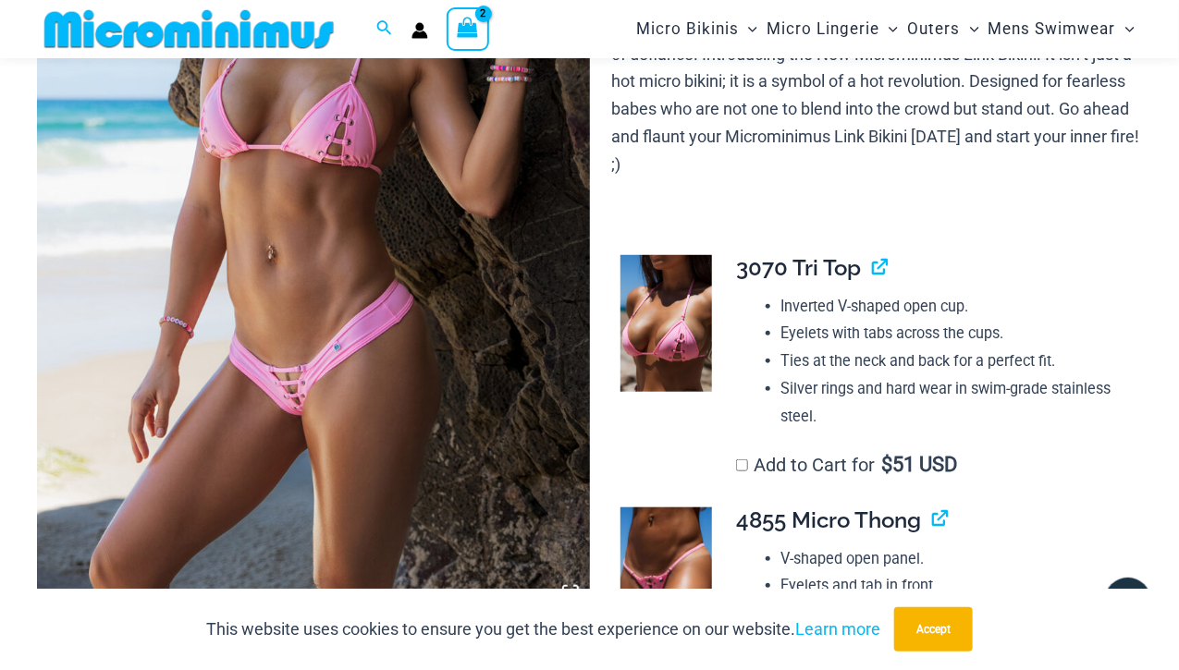
scroll to position [0, 0]
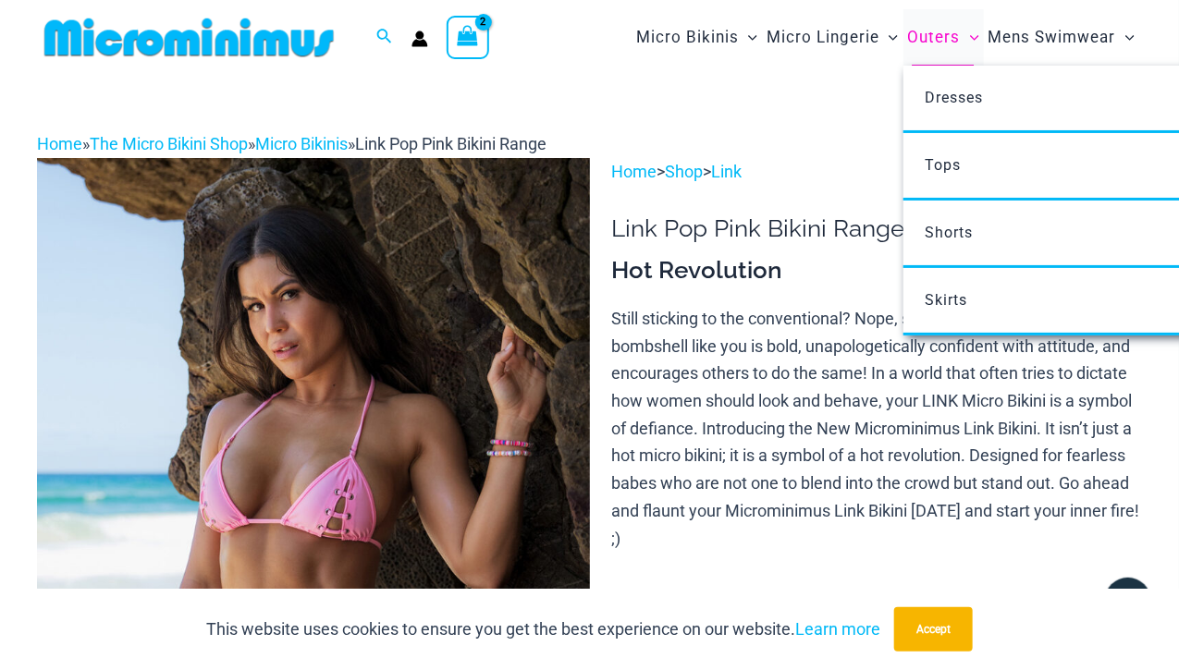
click at [933, 43] on span "Outers" at bounding box center [934, 37] width 53 height 47
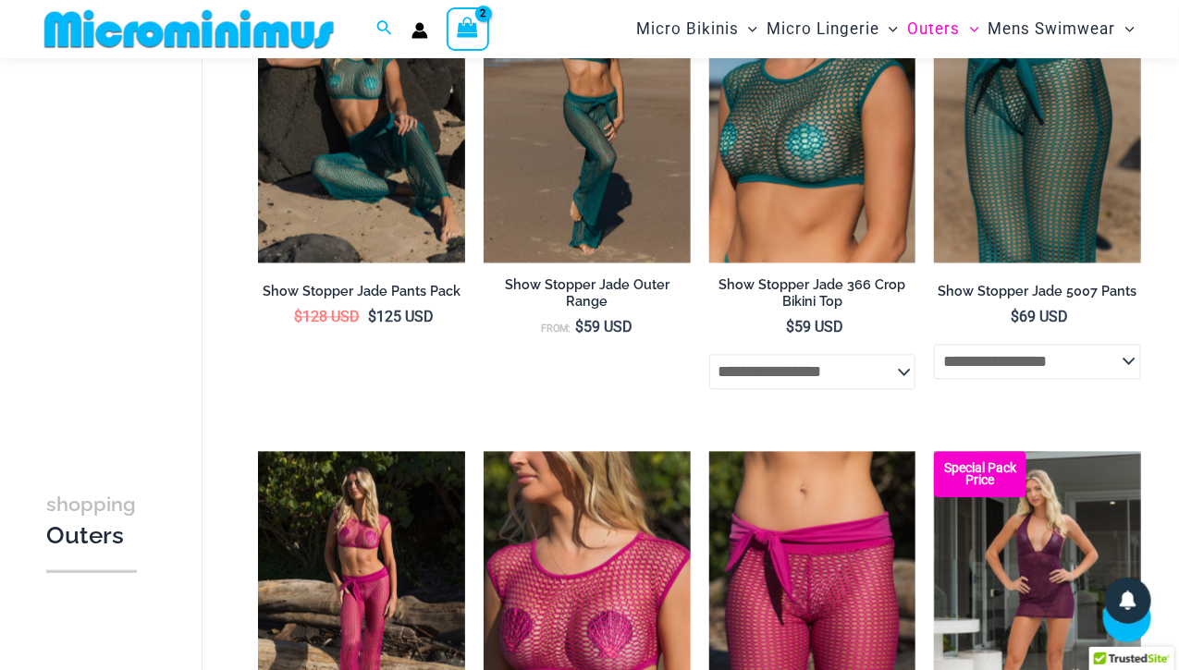
scroll to position [1425, 0]
